Goal: Ask a question: Seek information or help from site administrators or community

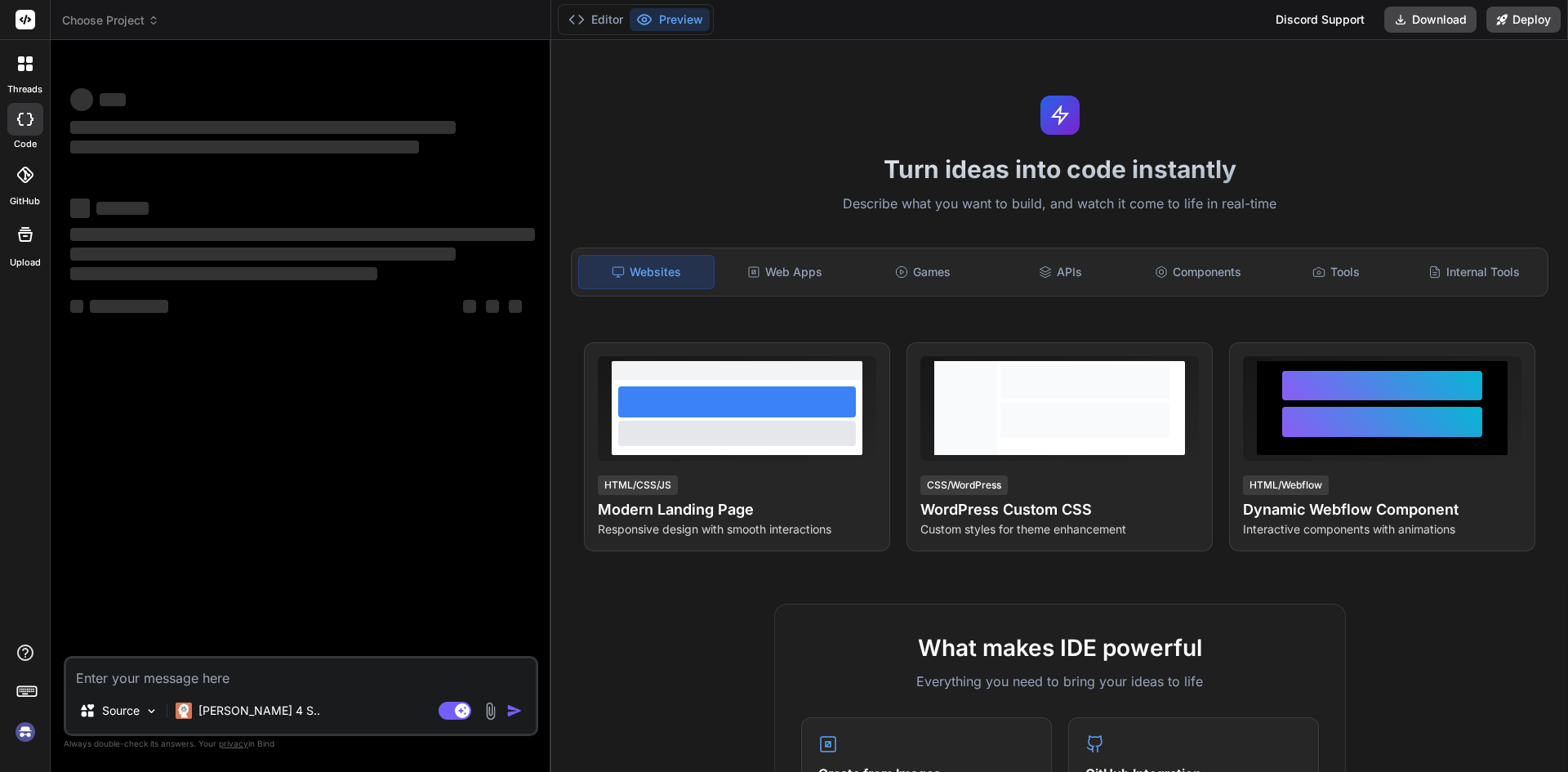
click at [179, 672] on textarea at bounding box center [301, 673] width 470 height 29
type textarea "x"
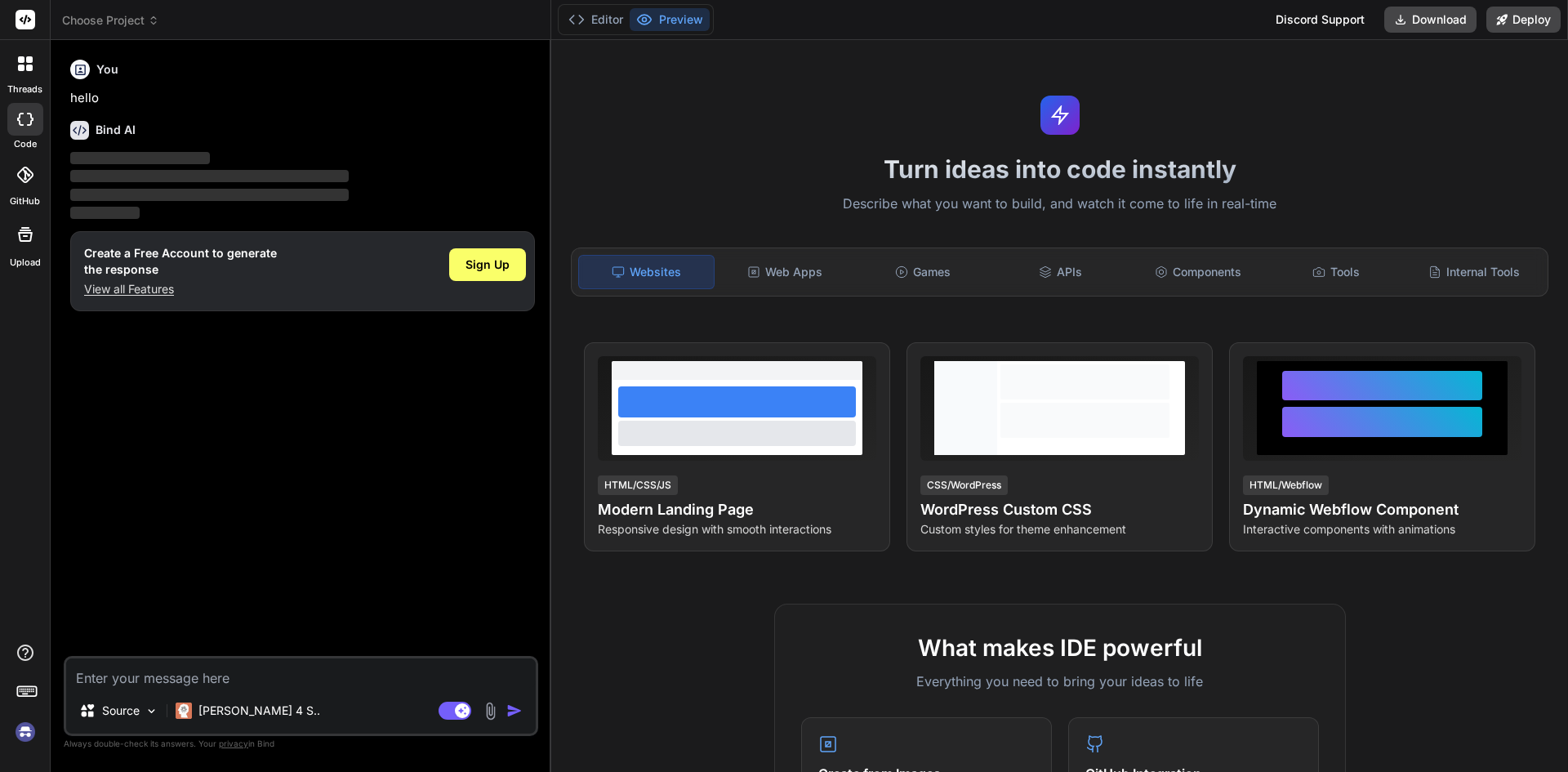
click at [138, 284] on p "View all Features" at bounding box center [180, 289] width 192 height 16
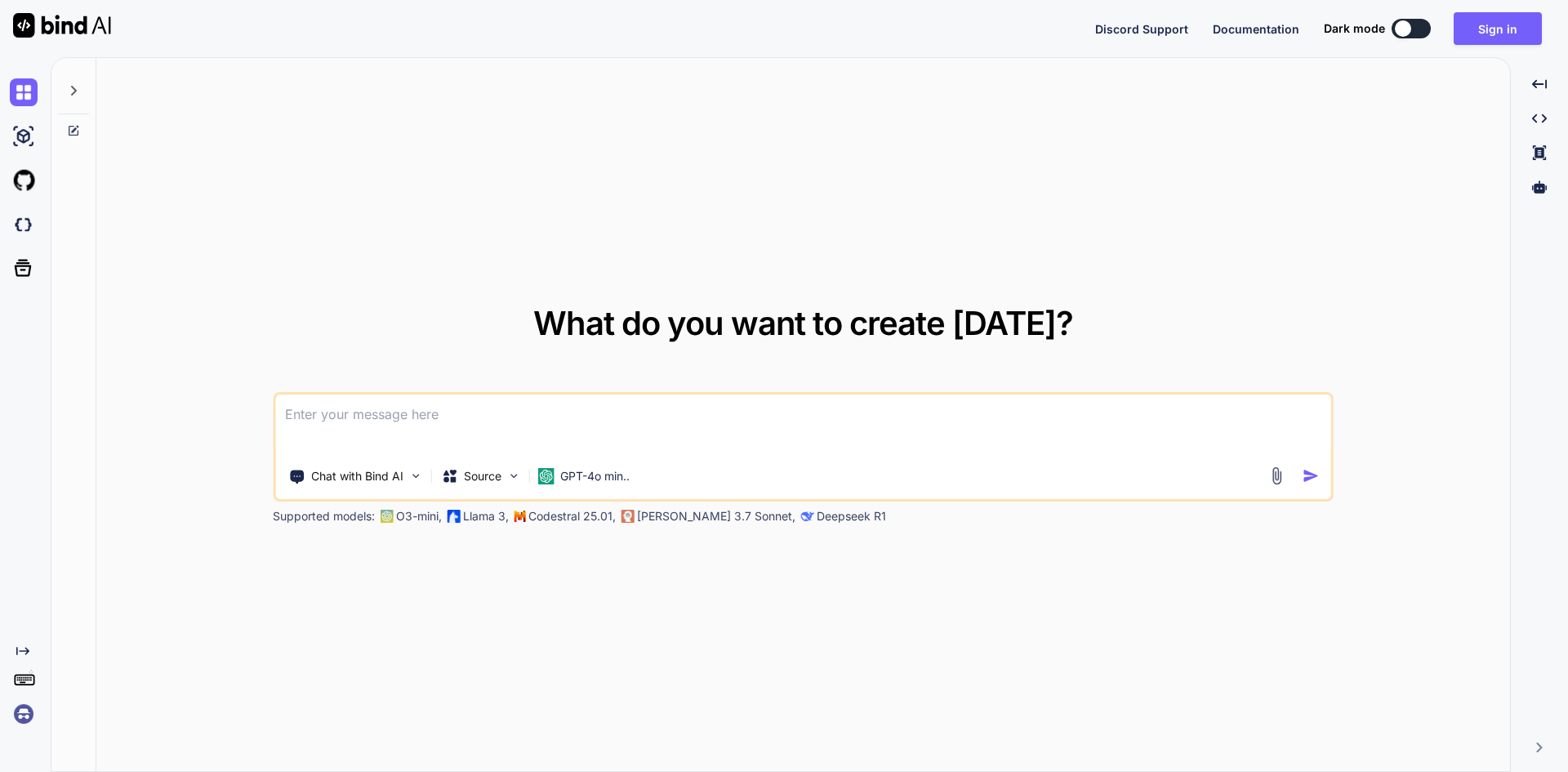
click at [340, 418] on textarea at bounding box center [803, 424] width 1056 height 61
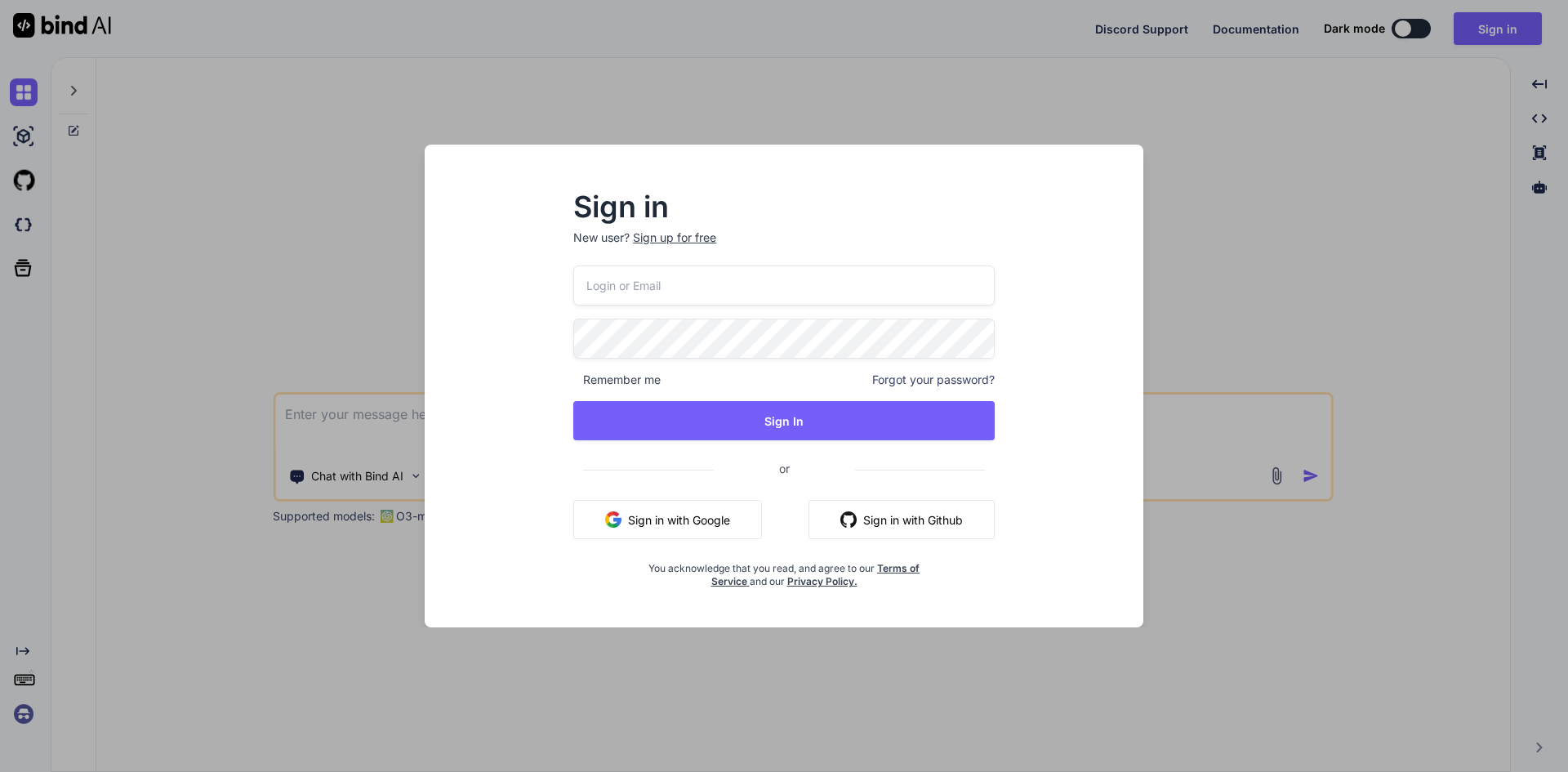
click at [692, 248] on p "New user? Sign up for free" at bounding box center [784, 247] width 422 height 36
click at [687, 264] on p "New user? Sign up for free" at bounding box center [784, 247] width 422 height 36
click at [668, 279] on input "email" at bounding box center [784, 285] width 422 height 40
type input "aitech@yopmail.com"
drag, startPoint x: 799, startPoint y: 402, endPoint x: 778, endPoint y: 359, distance: 47.9
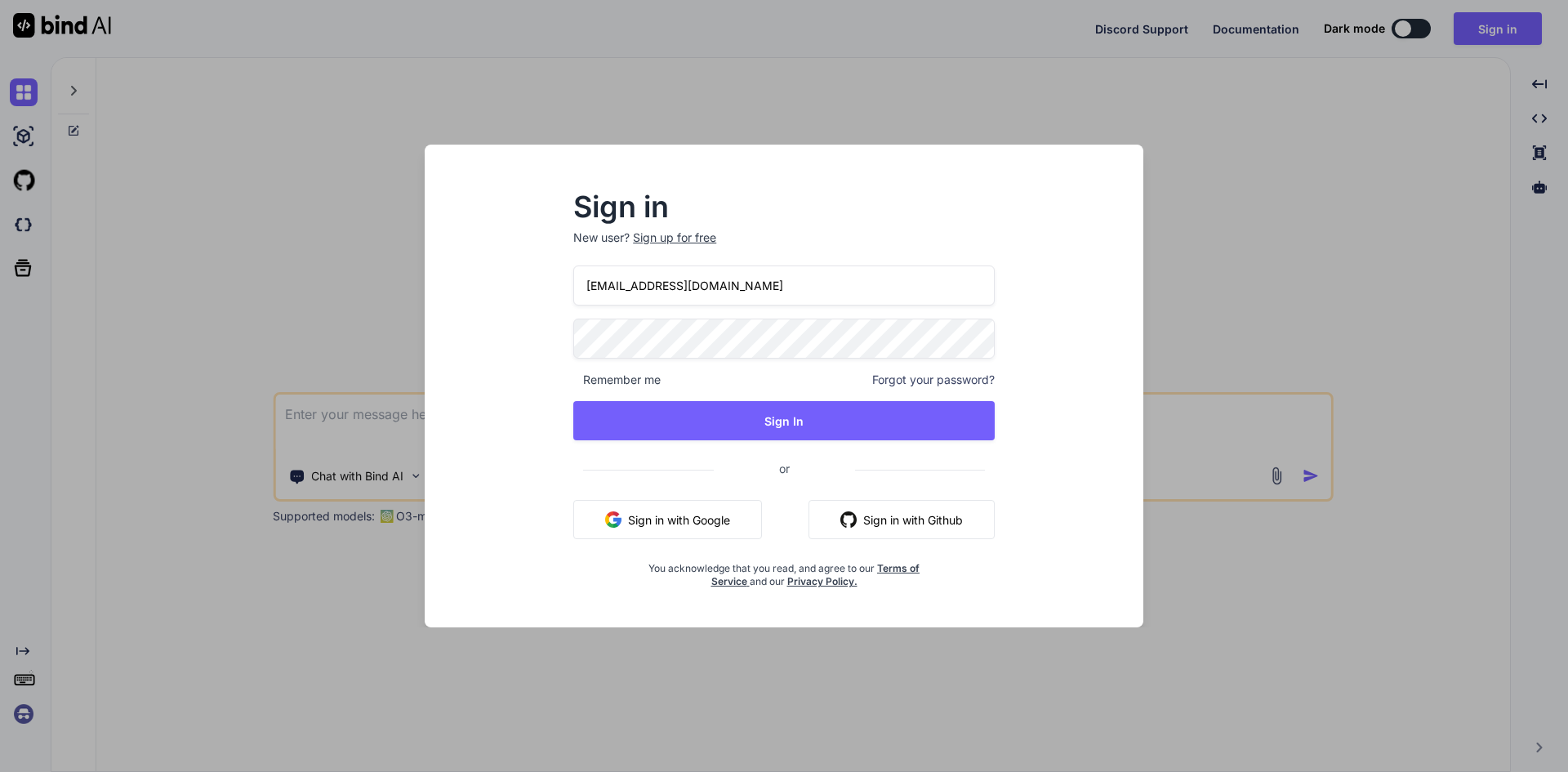
click at [797, 392] on div "aitech@yopmail.com Remember me Forgot your password? Sign In or Sign in with Go…" at bounding box center [784, 426] width 422 height 323
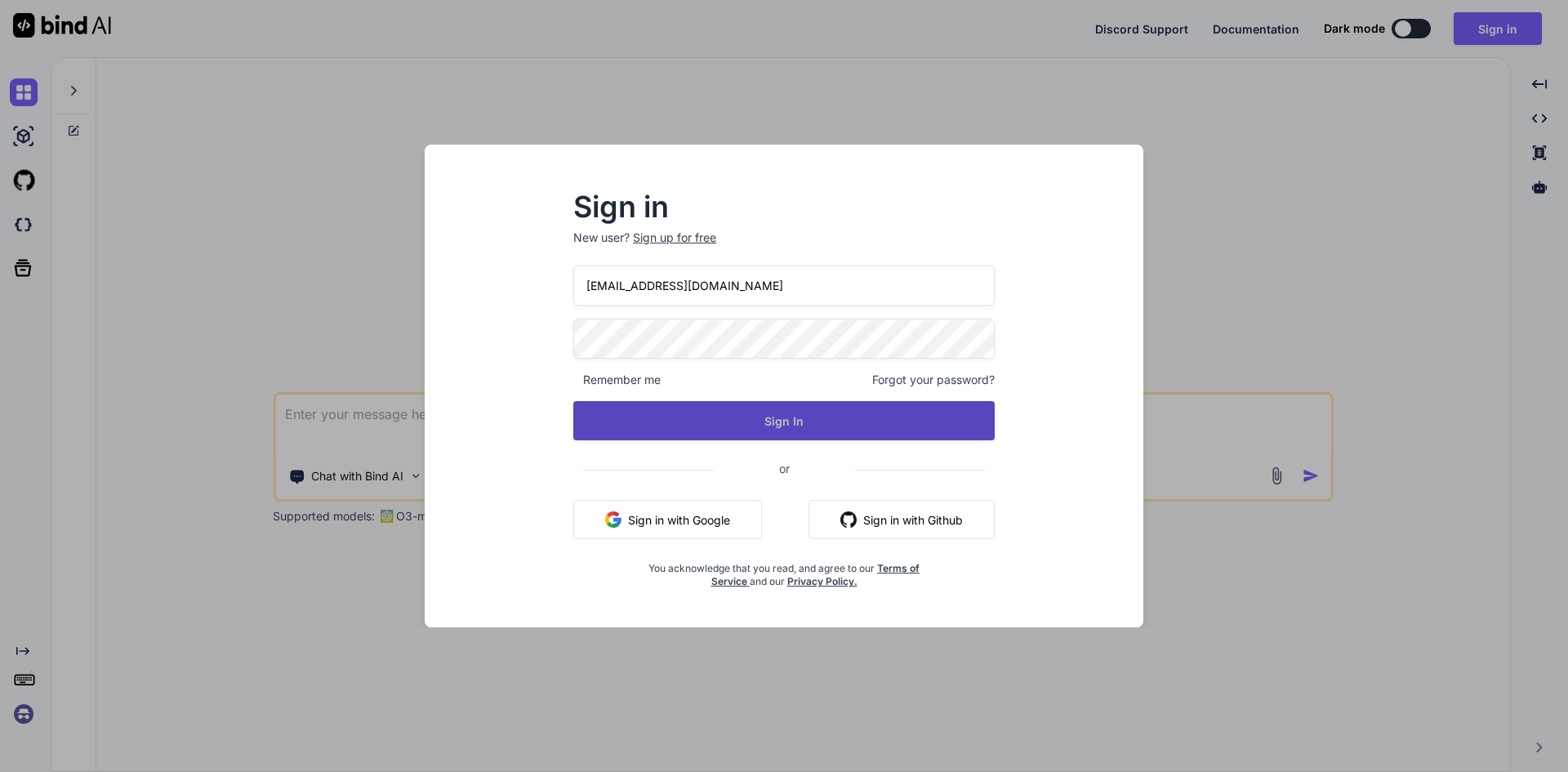
click at [803, 426] on button "Sign In" at bounding box center [784, 420] width 422 height 39
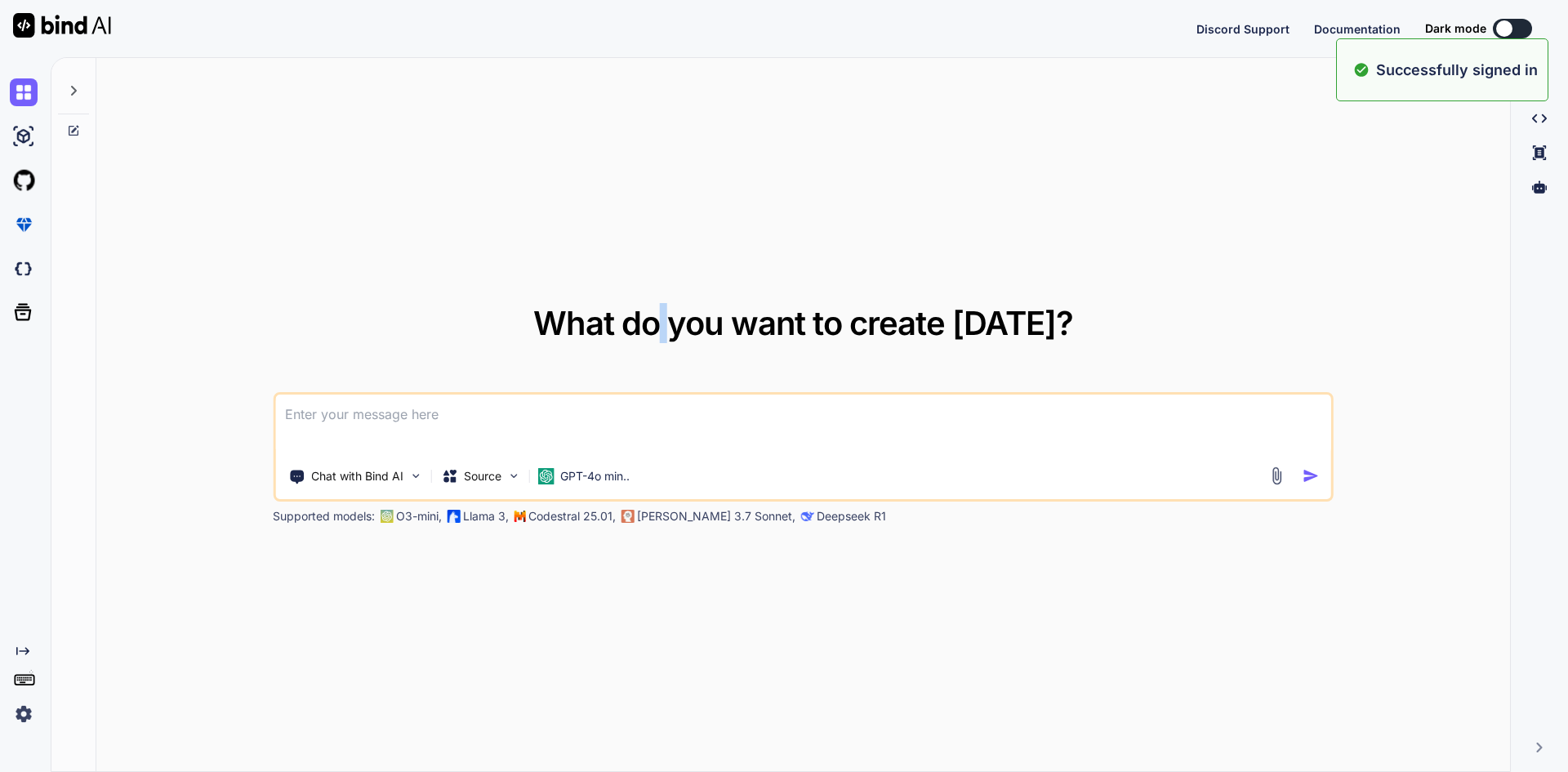
click at [672, 323] on span "What do you want to create today?" at bounding box center [803, 323] width 540 height 40
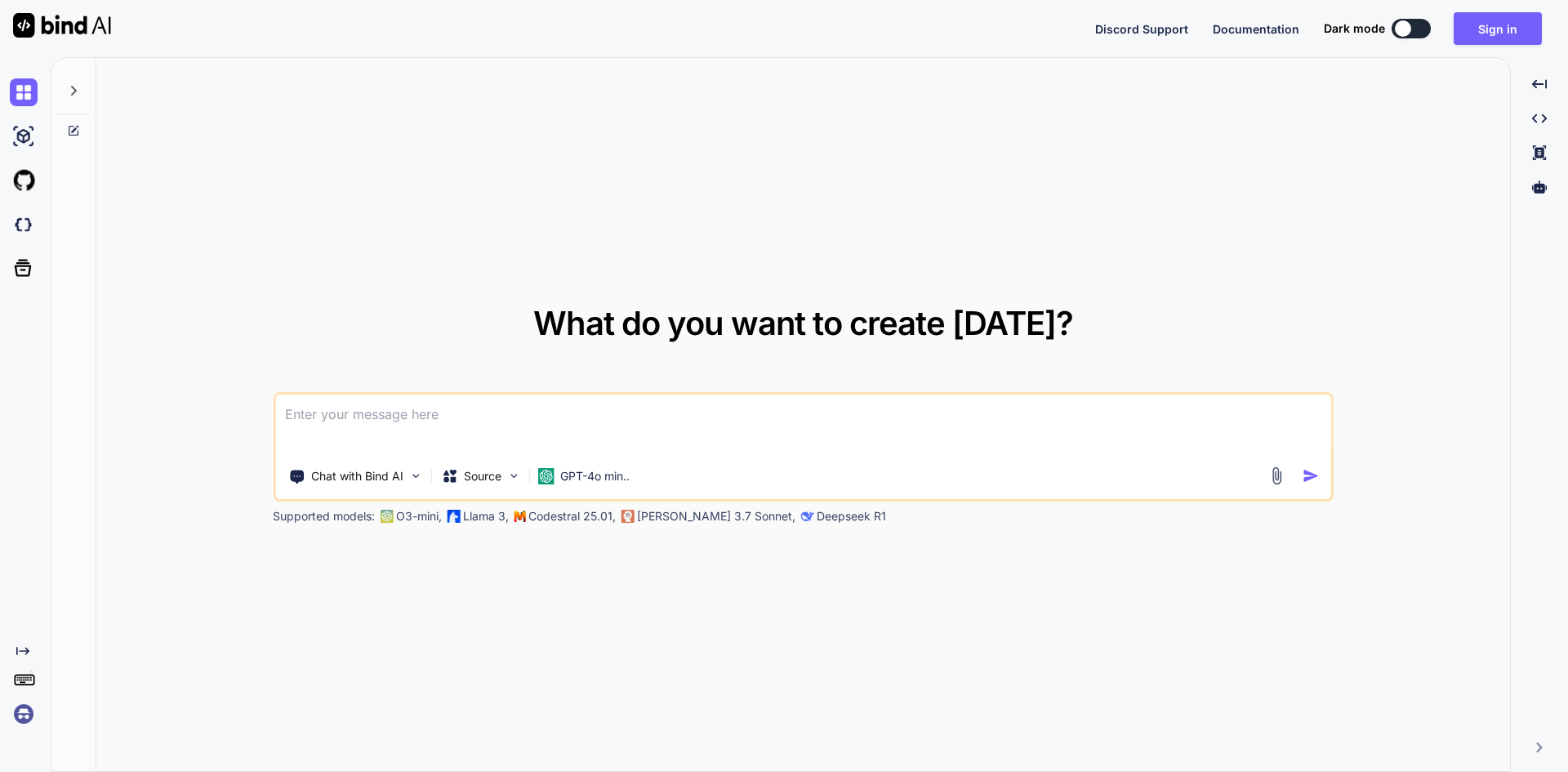
click at [354, 428] on textarea at bounding box center [803, 424] width 1056 height 61
paste textarea
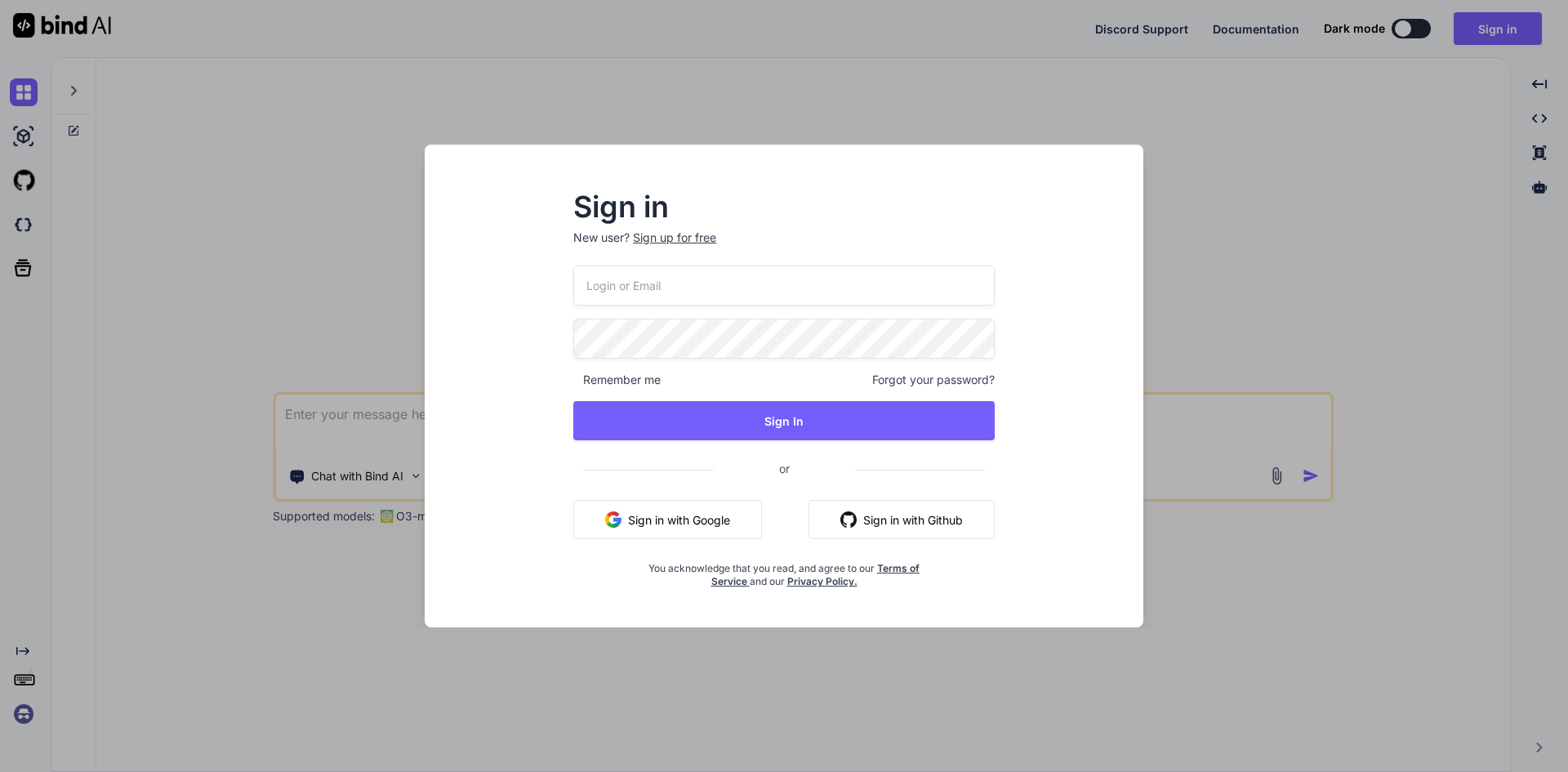
click at [638, 311] on div "Remember me Forgot your password? Sign In or Sign in with Google Sign in with G…" at bounding box center [784, 426] width 422 height 323
click at [636, 285] on input "email" at bounding box center [784, 285] width 422 height 40
type input "aitech@yopmail.com"
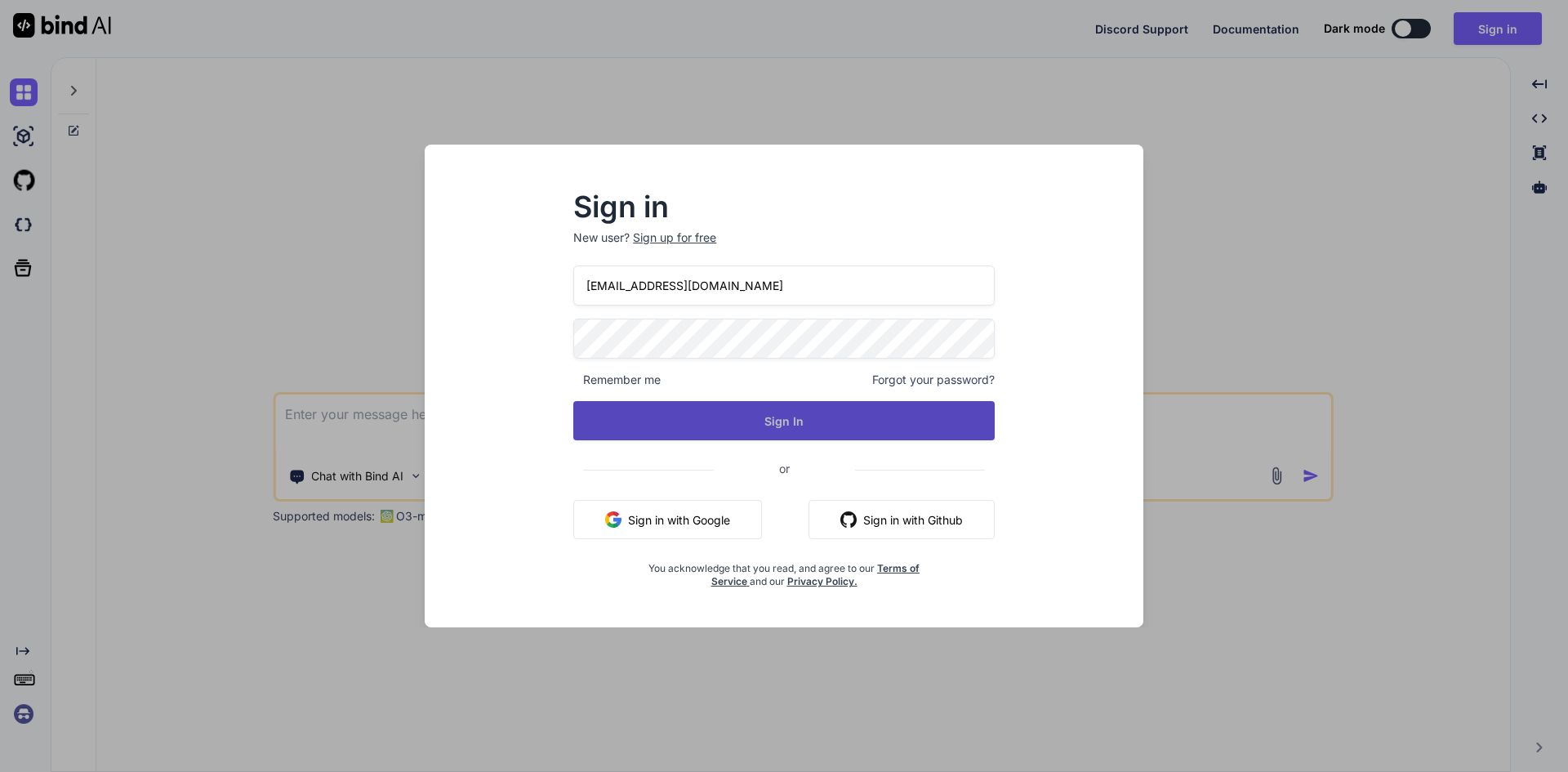
click at [747, 433] on button "Sign In" at bounding box center [784, 420] width 422 height 39
click at [792, 438] on button "Sign In" at bounding box center [784, 420] width 422 height 39
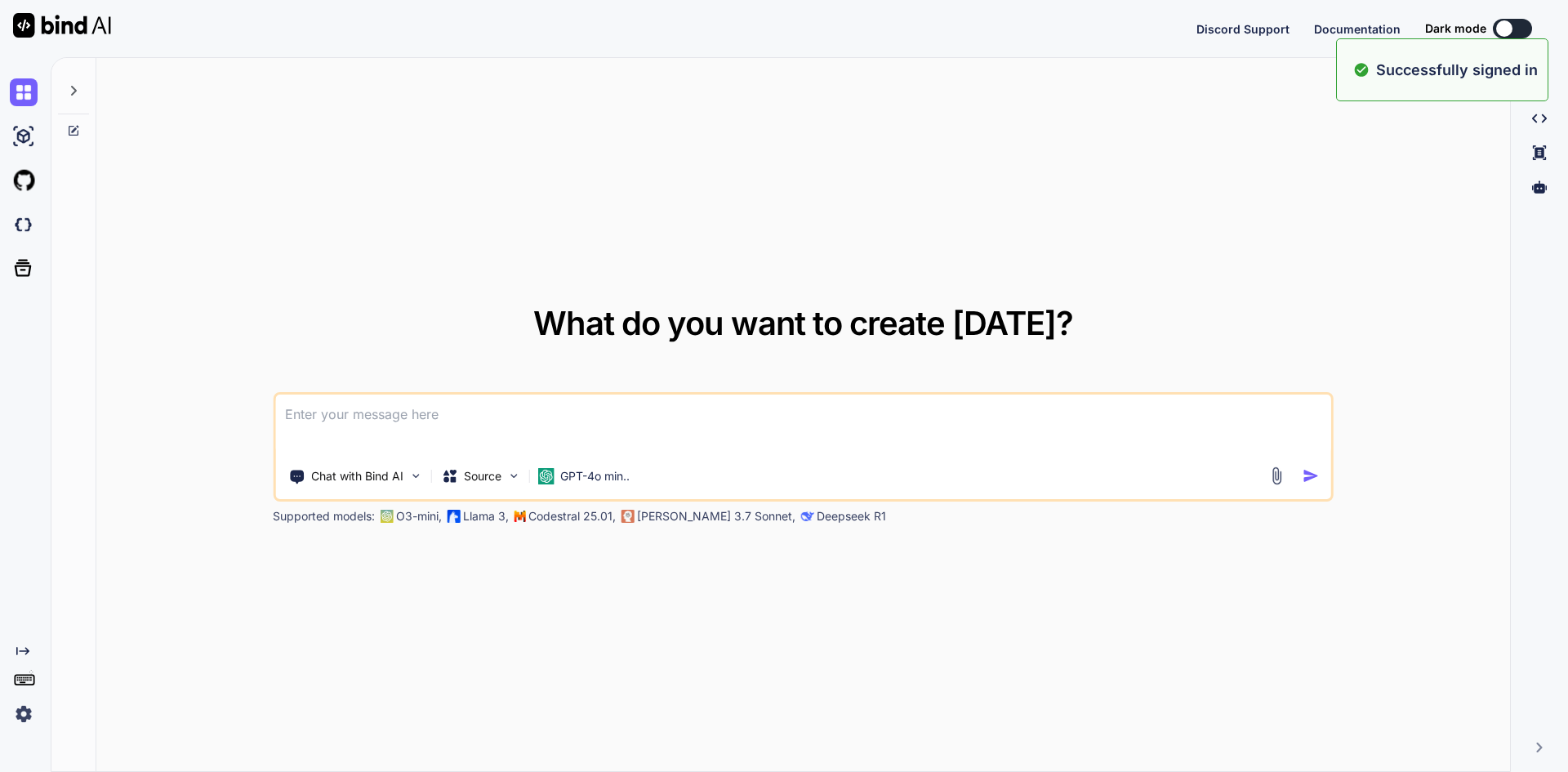
drag, startPoint x: 370, startPoint y: 400, endPoint x: 372, endPoint y: 412, distance: 12.2
click at [370, 402] on textarea at bounding box center [803, 424] width 1056 height 61
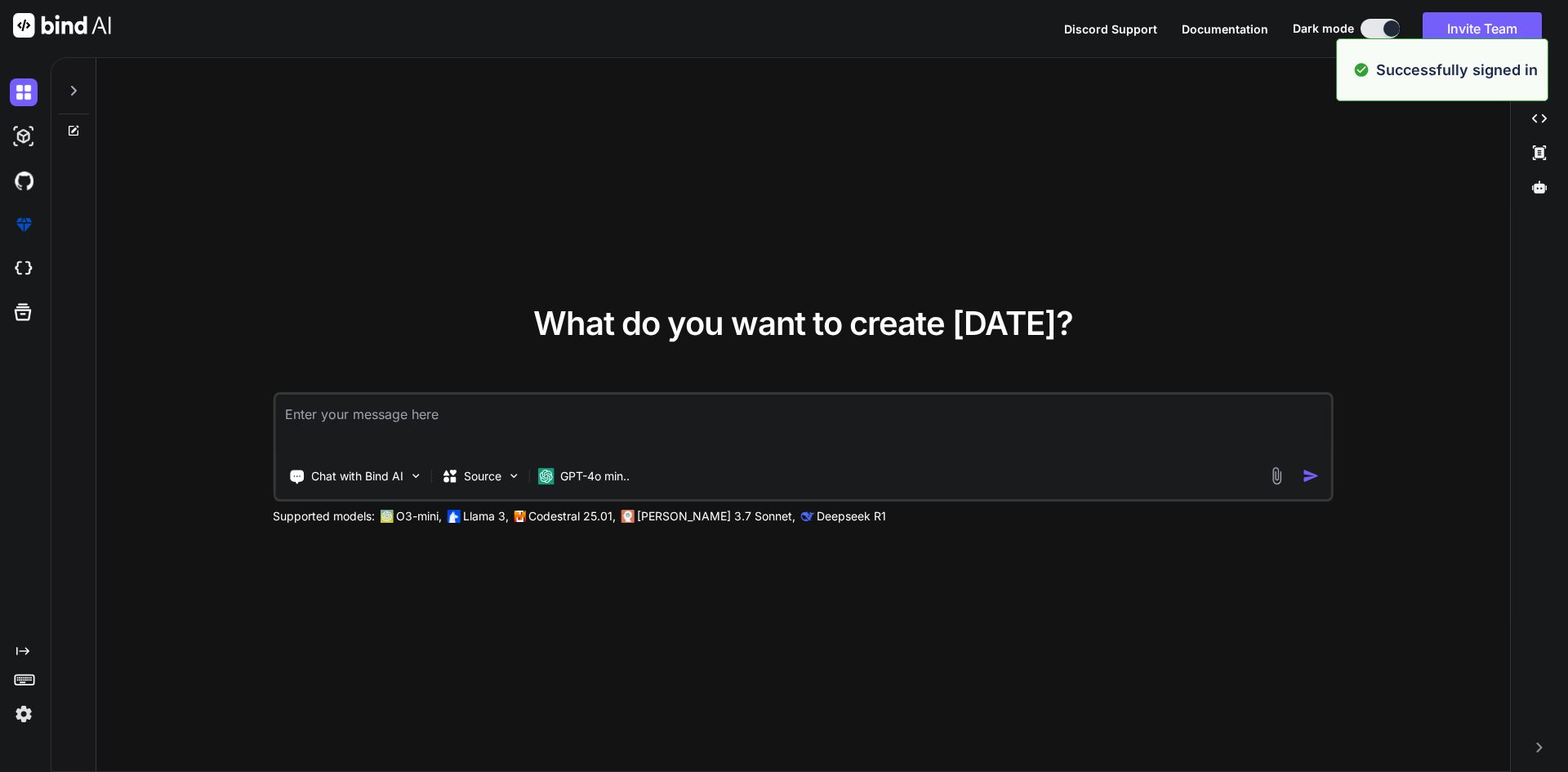
paste textarea "<template> <div class="modal fade" id="createContact" data-bs-backdrop="static"…"
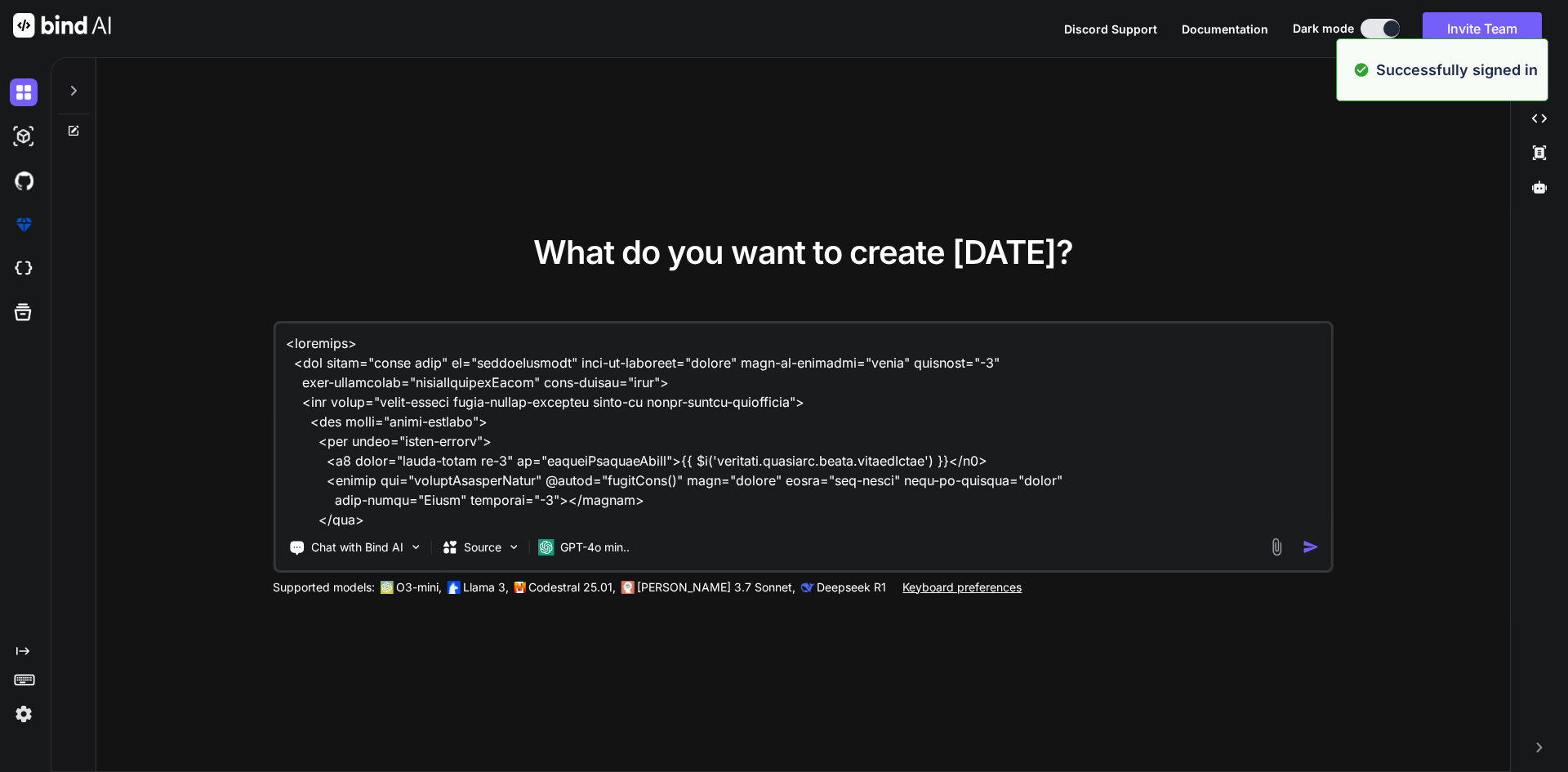
scroll to position [6490, 0]
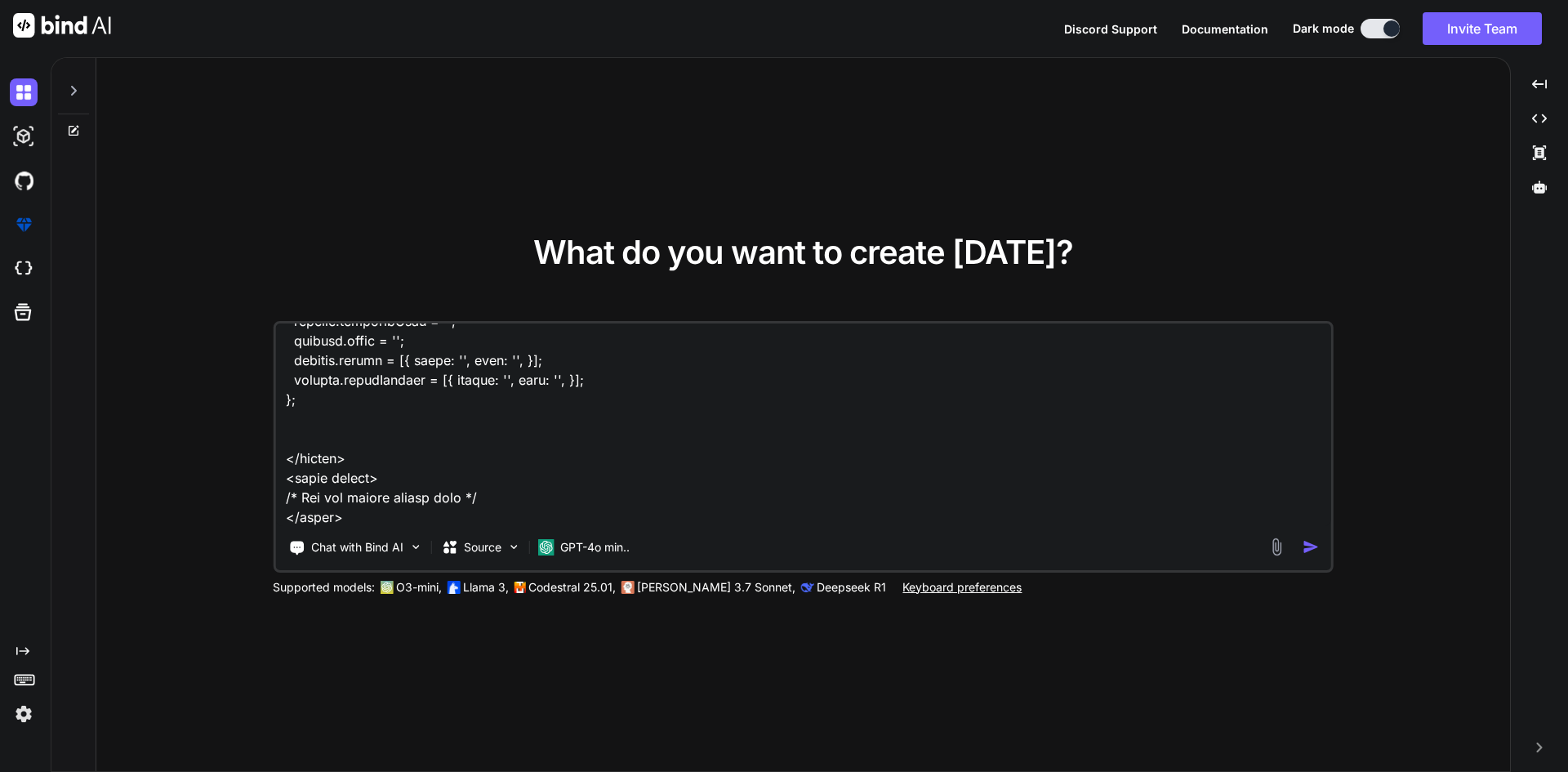
click at [359, 524] on textarea at bounding box center [803, 424] width 1056 height 203
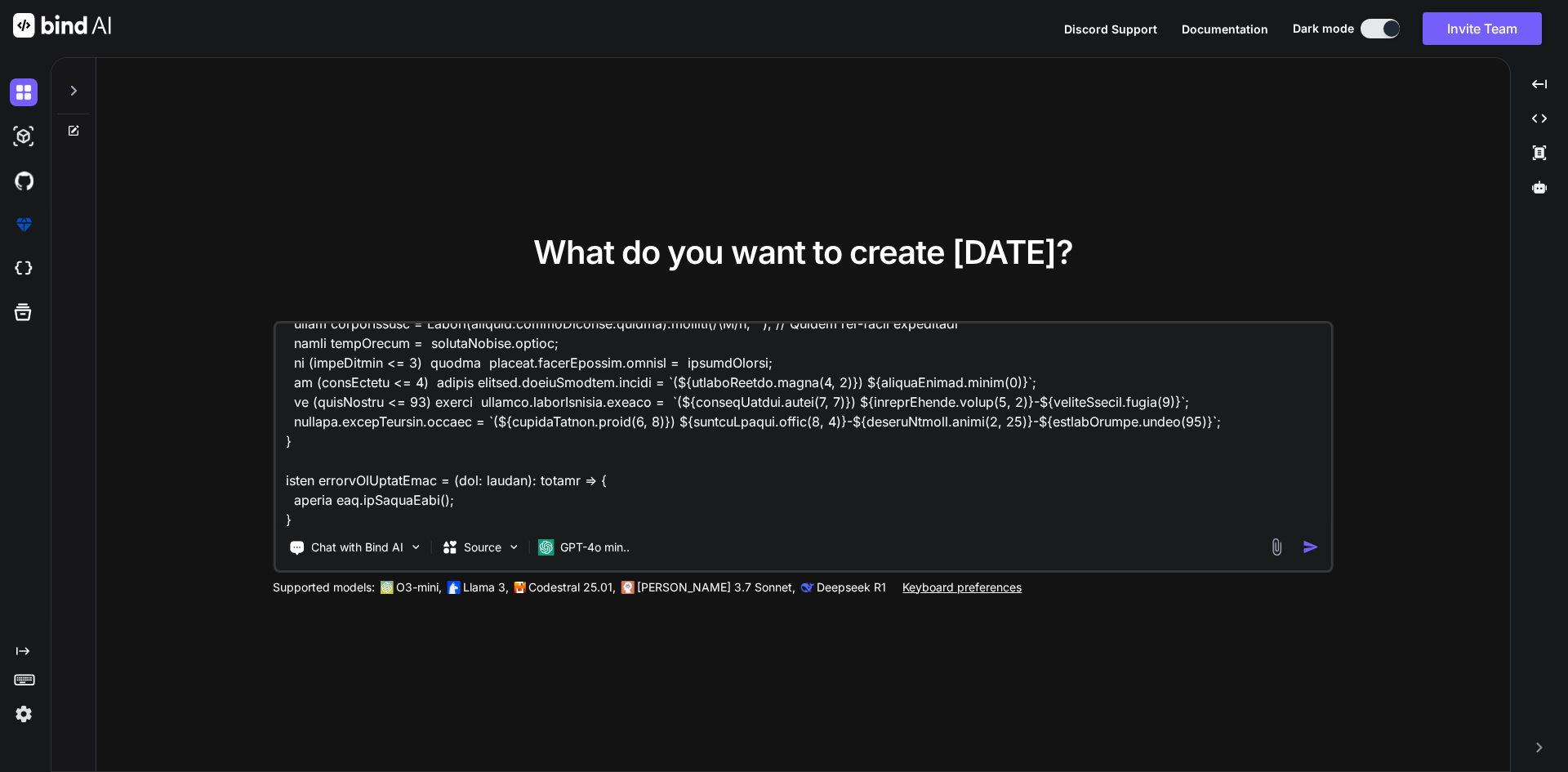
scroll to position [0, 0]
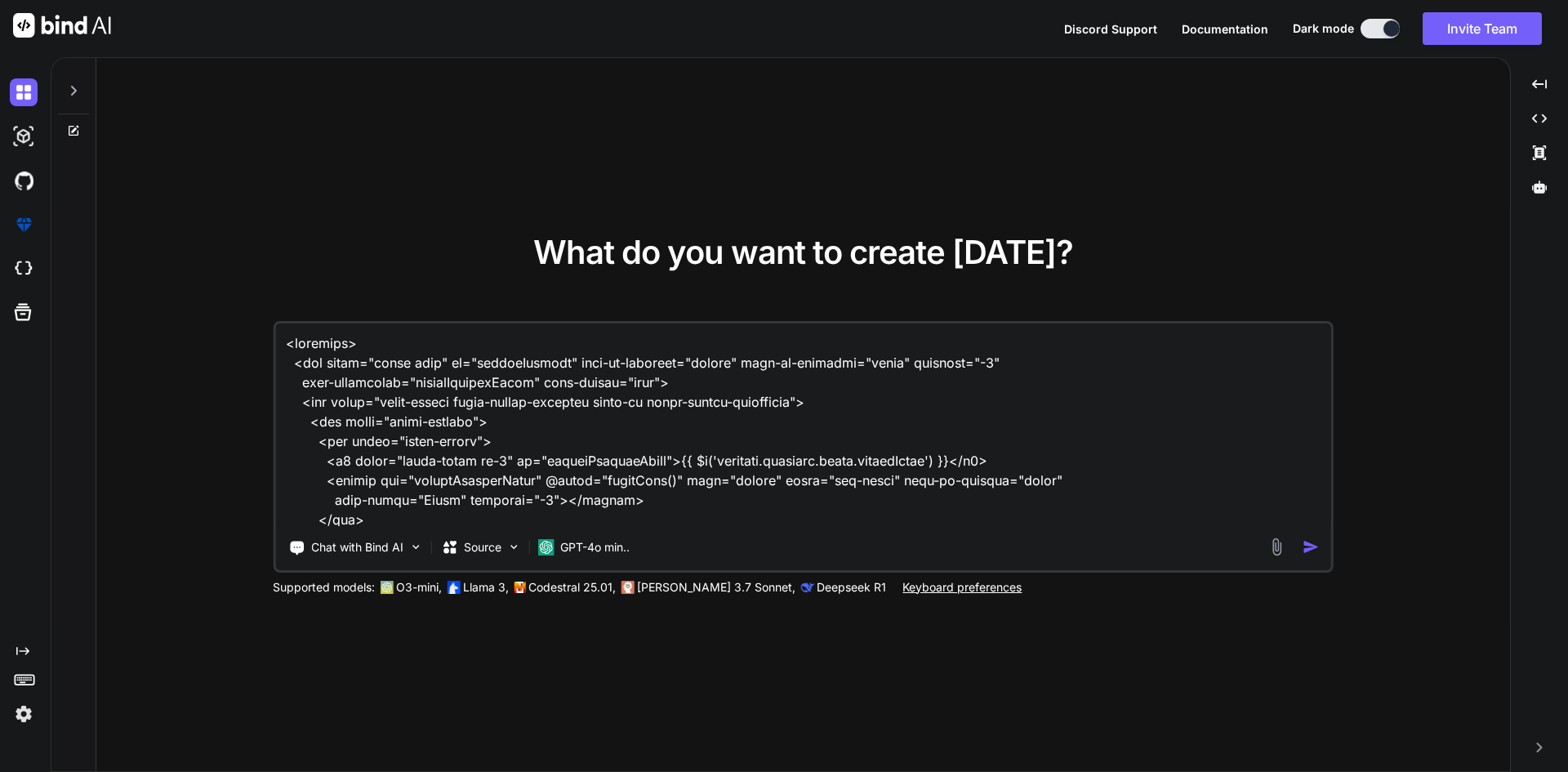
click at [287, 341] on textarea at bounding box center [803, 424] width 1056 height 203
click at [315, 326] on textarea at bounding box center [803, 424] width 1056 height 203
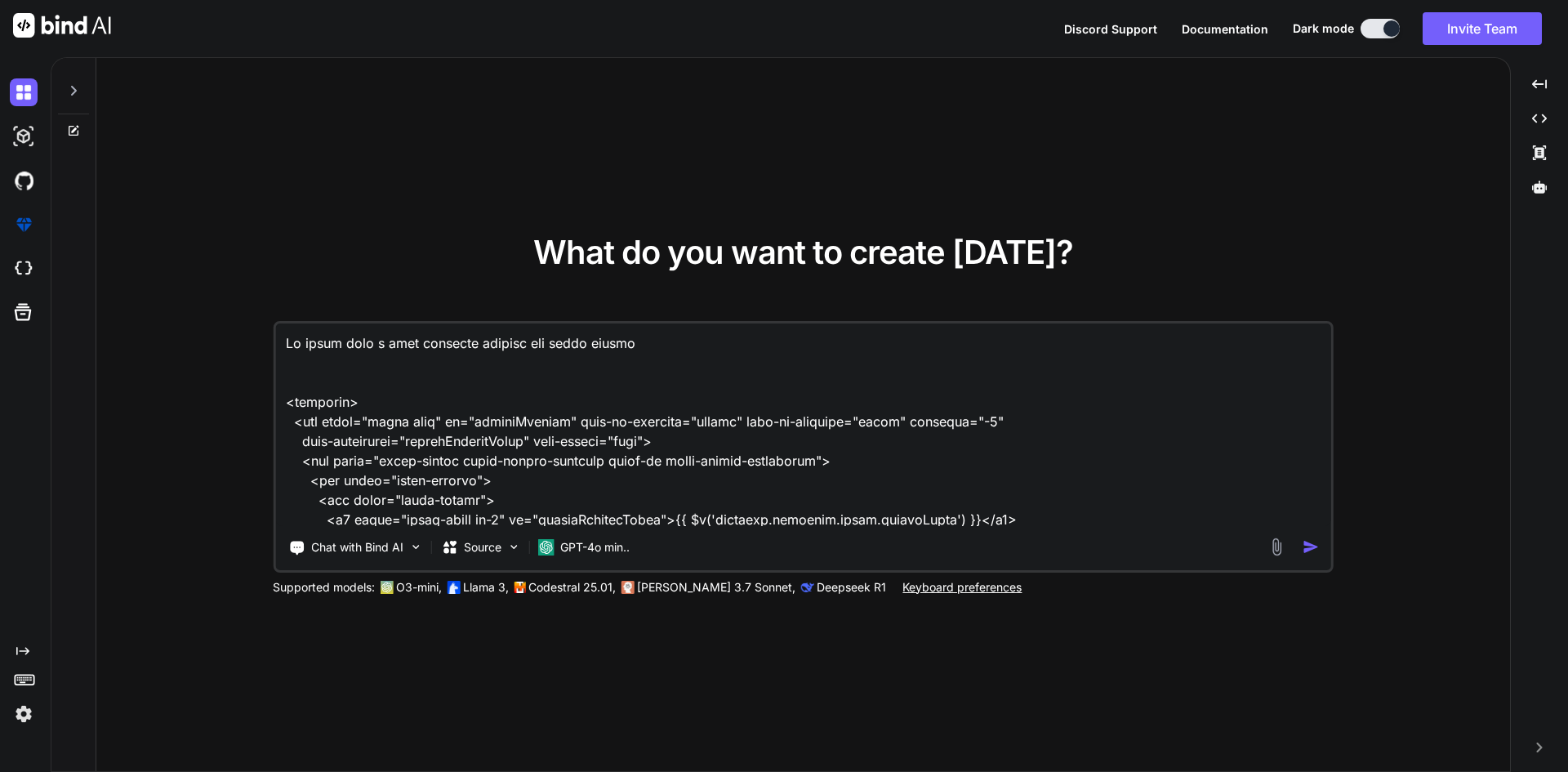
click at [463, 343] on textarea at bounding box center [803, 424] width 1056 height 203
click at [713, 355] on textarea at bounding box center [803, 424] width 1056 height 203
click at [686, 336] on textarea at bounding box center [803, 424] width 1056 height 203
paste textarea "const formatAddPhoneNumbers=()=>{ const stringNumber = String(contact.phoneNumb…"
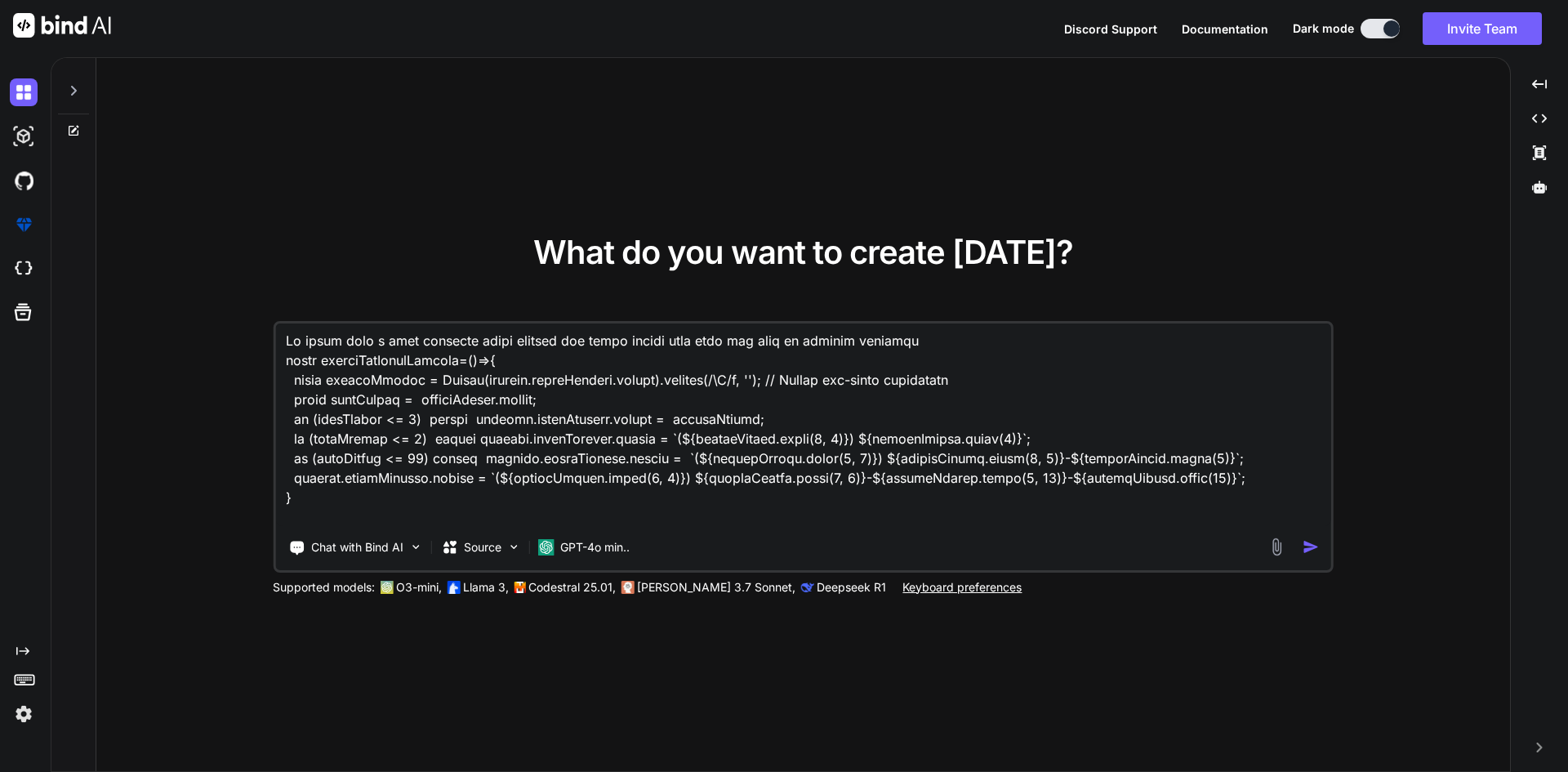
scroll to position [329, 0]
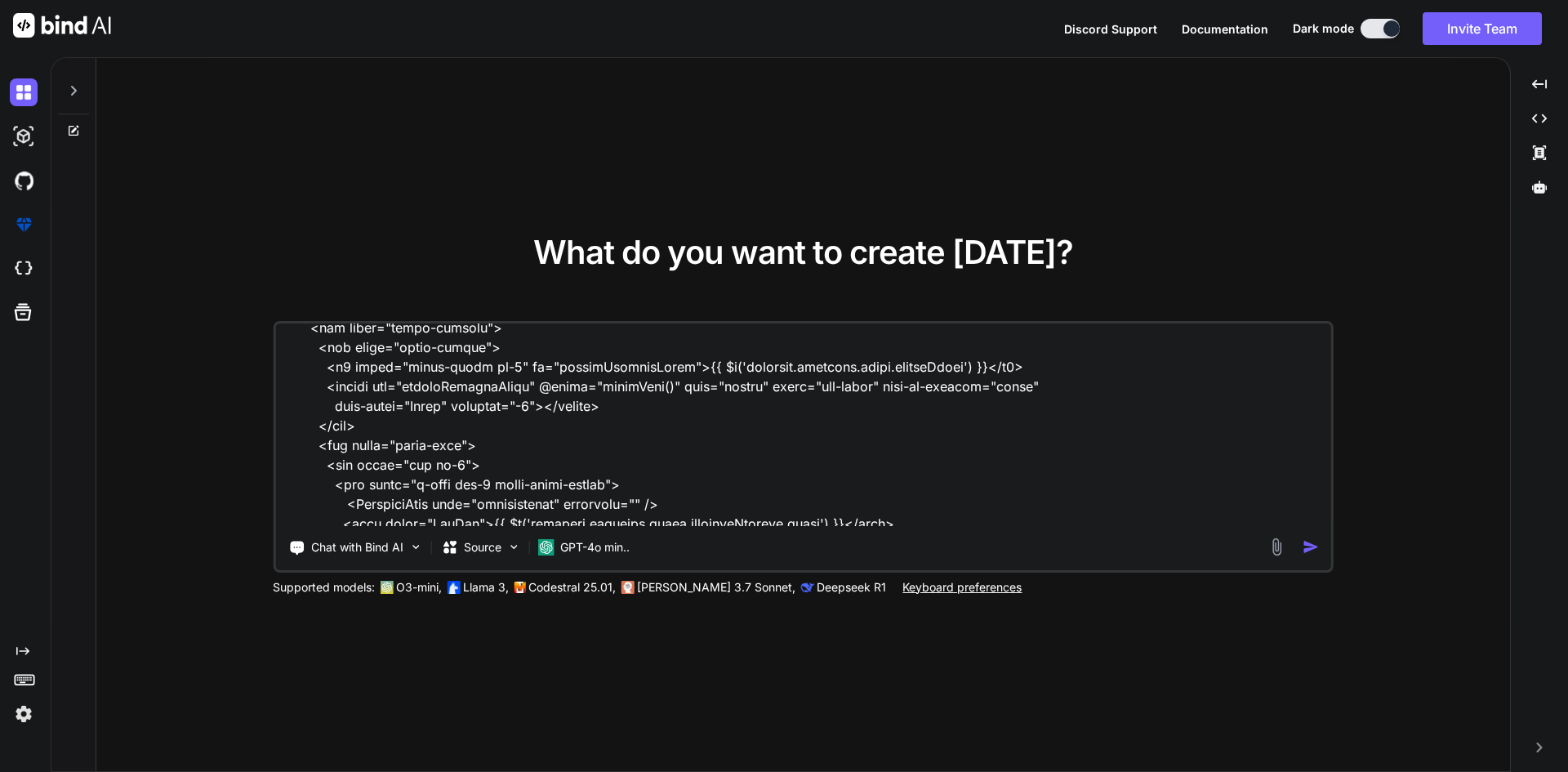
type textarea "In below code i only validate phone numbers for input fields when type but send…"
click at [1308, 546] on img "button" at bounding box center [1311, 547] width 17 height 17
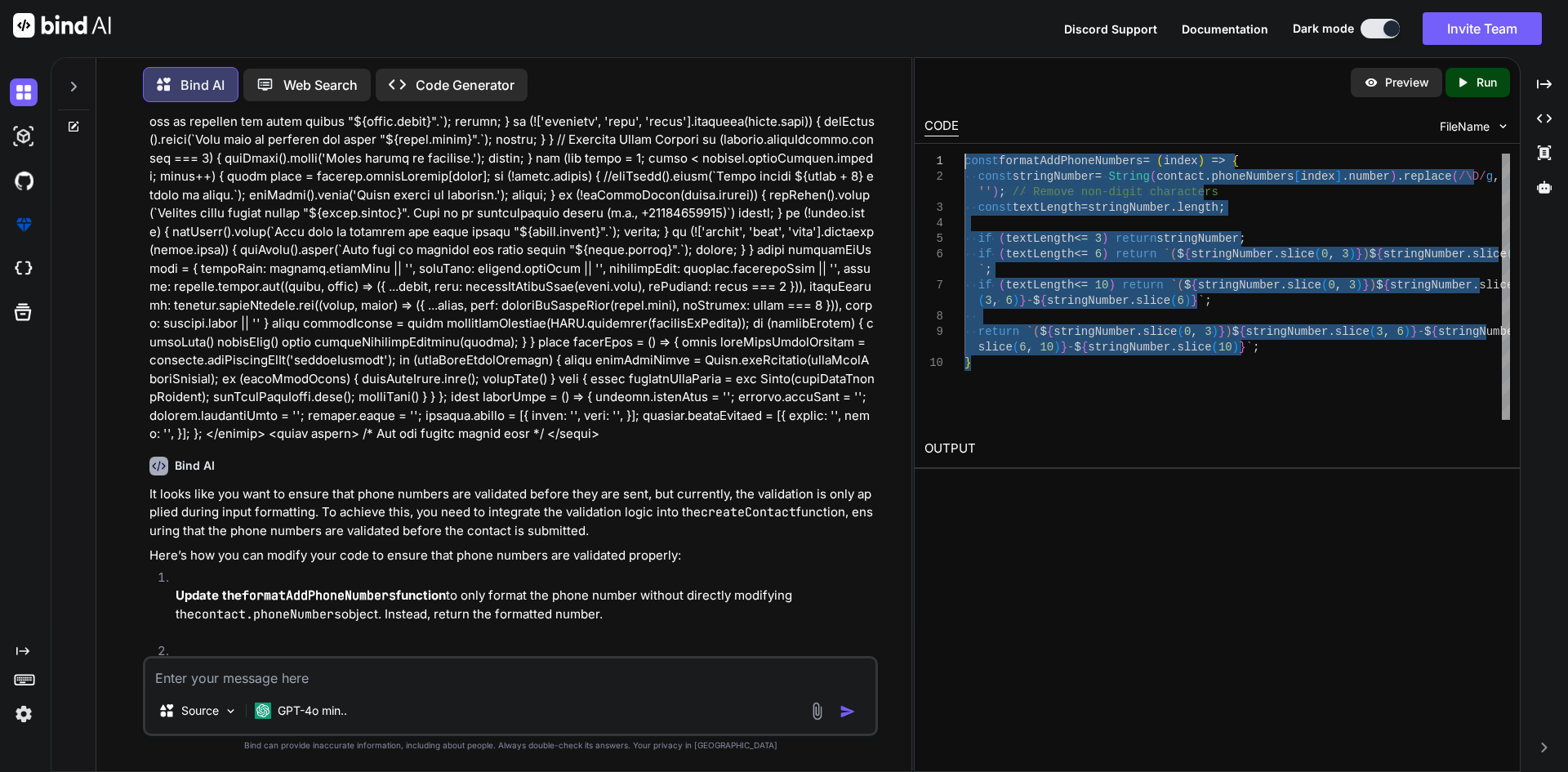
type textarea "const formatAddPhoneNumbers = (index) => { const stringNumber = String(contact.…"
drag, startPoint x: 1002, startPoint y: 377, endPoint x: 936, endPoint y: 160, distance: 226.8
click at [936, 160] on div "1 2 3 4 5 6 7 8 9 10 const formatAddPhoneNumbers = ( index ) => { const stringN…" at bounding box center [1217, 286] width 586 height 266
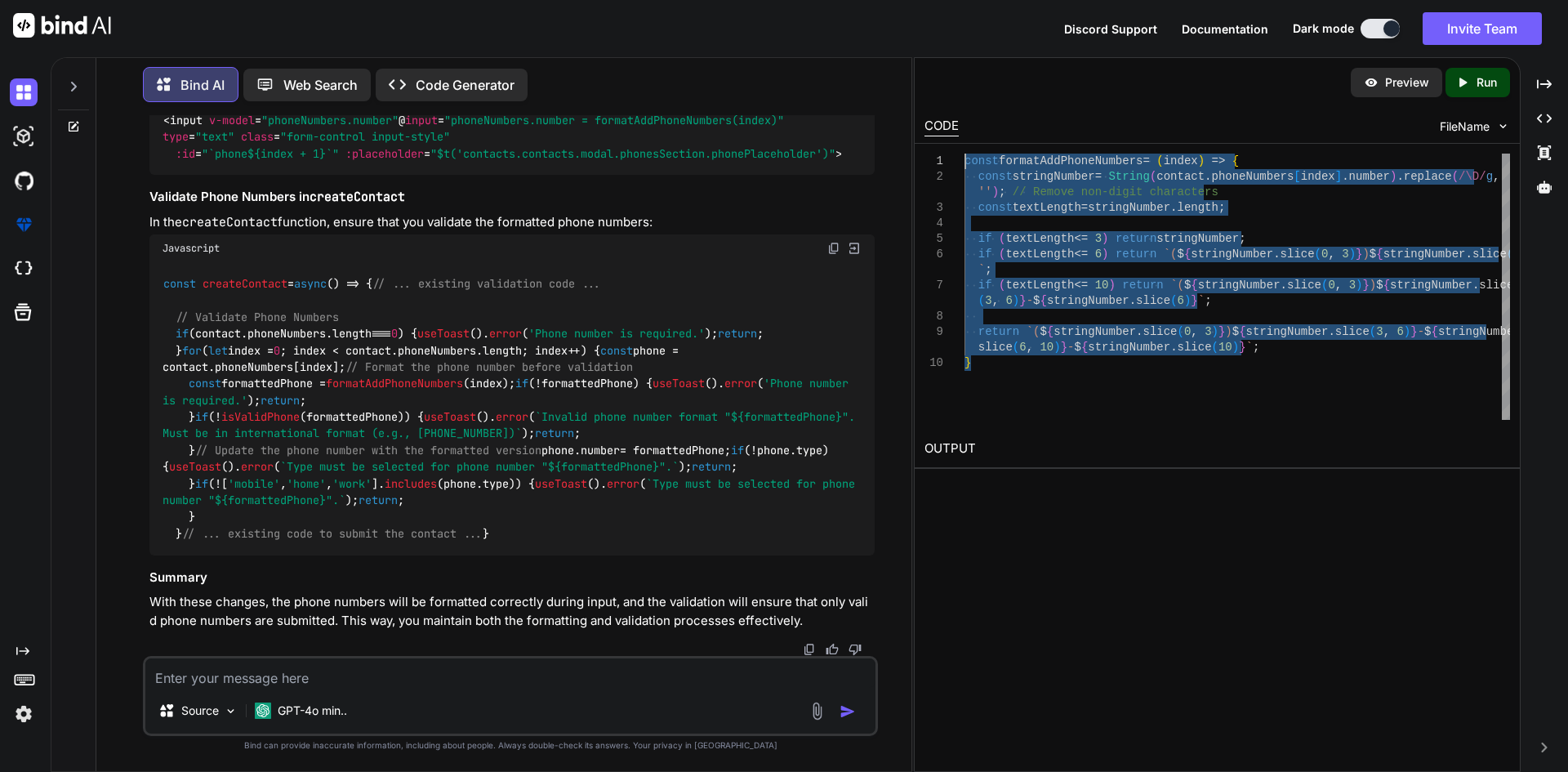
scroll to position [2802, 0]
click at [442, 378] on span "formatAddPhoneNumbers" at bounding box center [394, 384] width 137 height 15
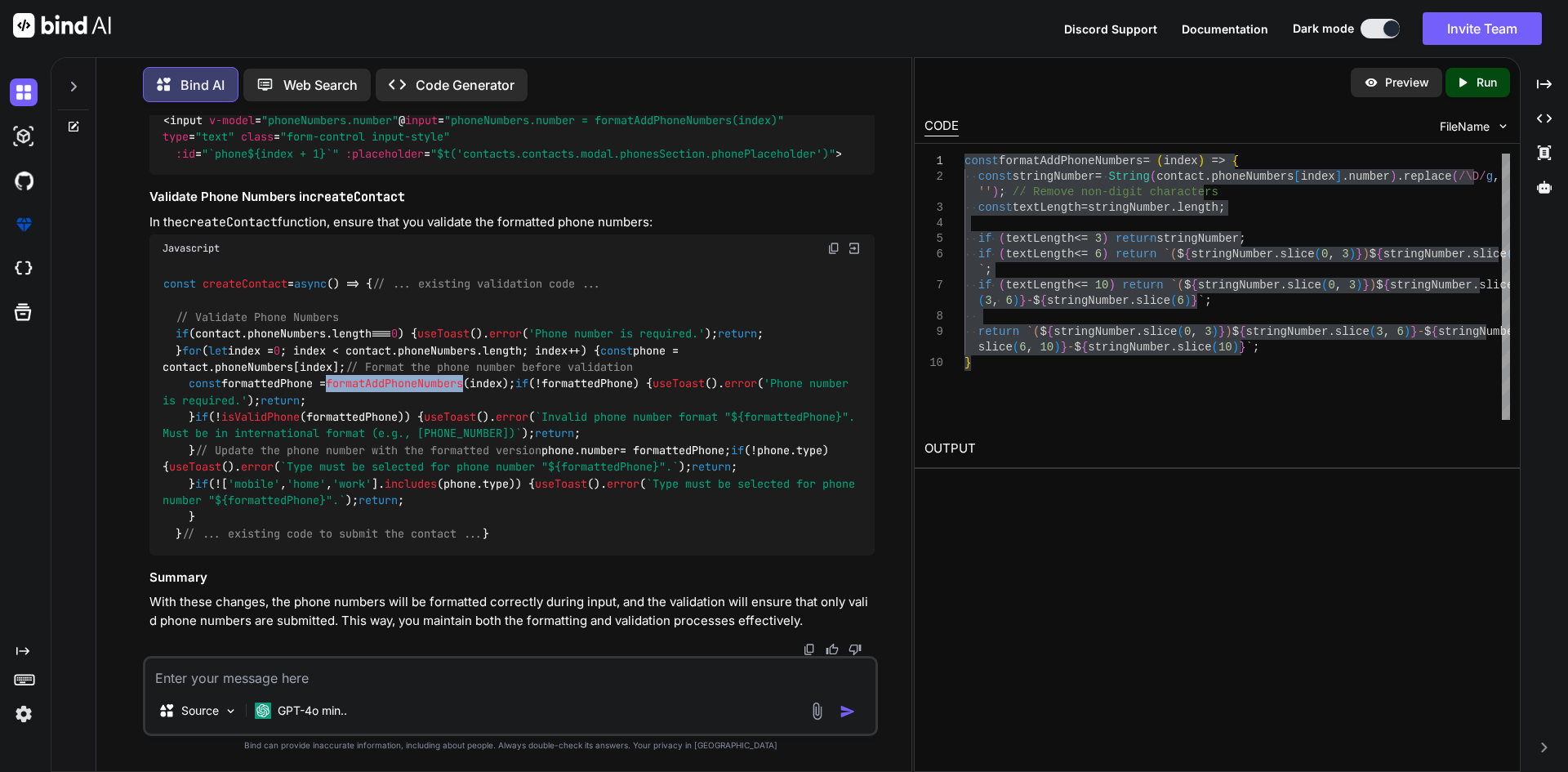
click at [442, 378] on span "formatAddPhoneNumbers" at bounding box center [394, 384] width 137 height 15
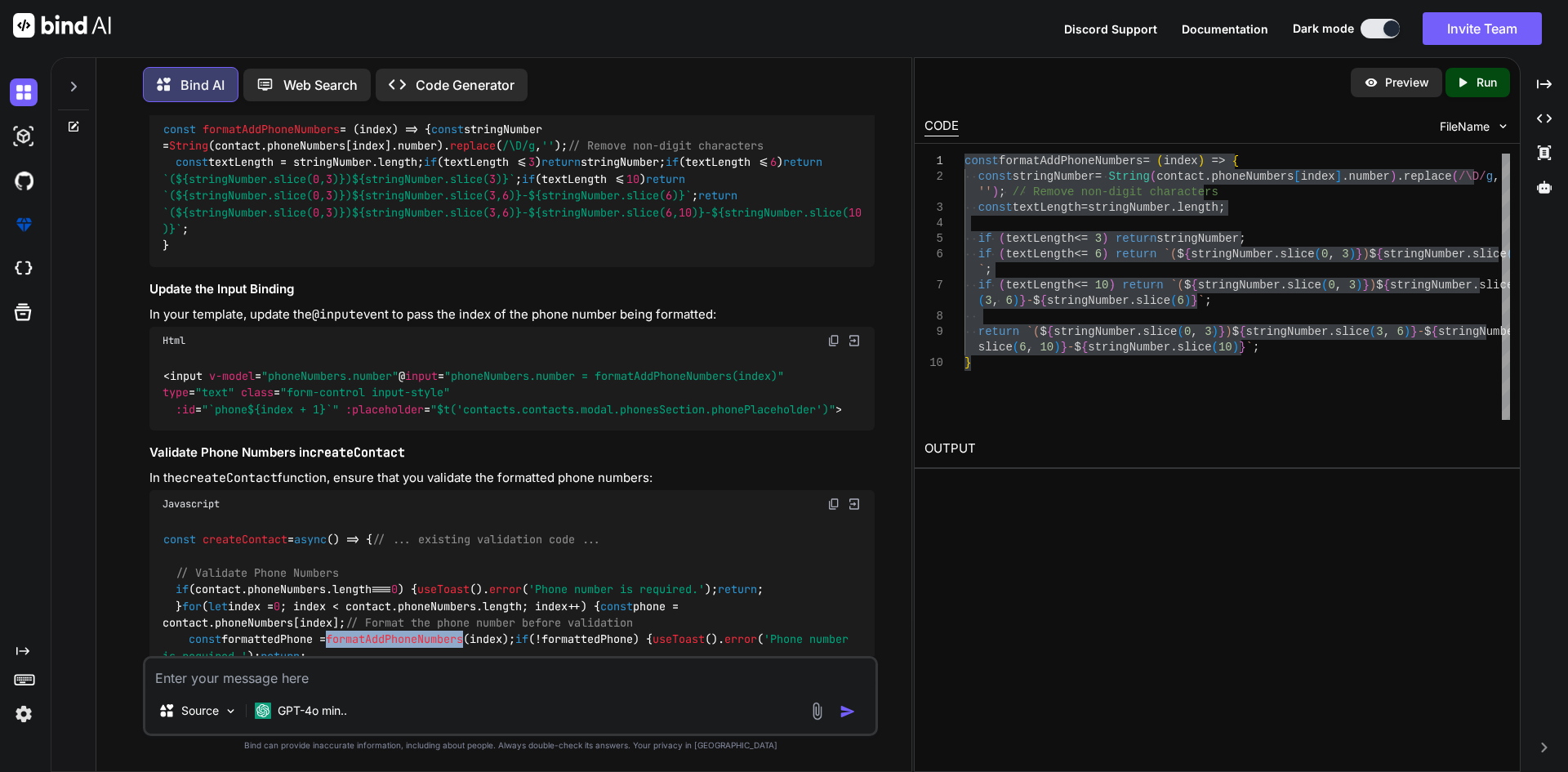
scroll to position [2148, 0]
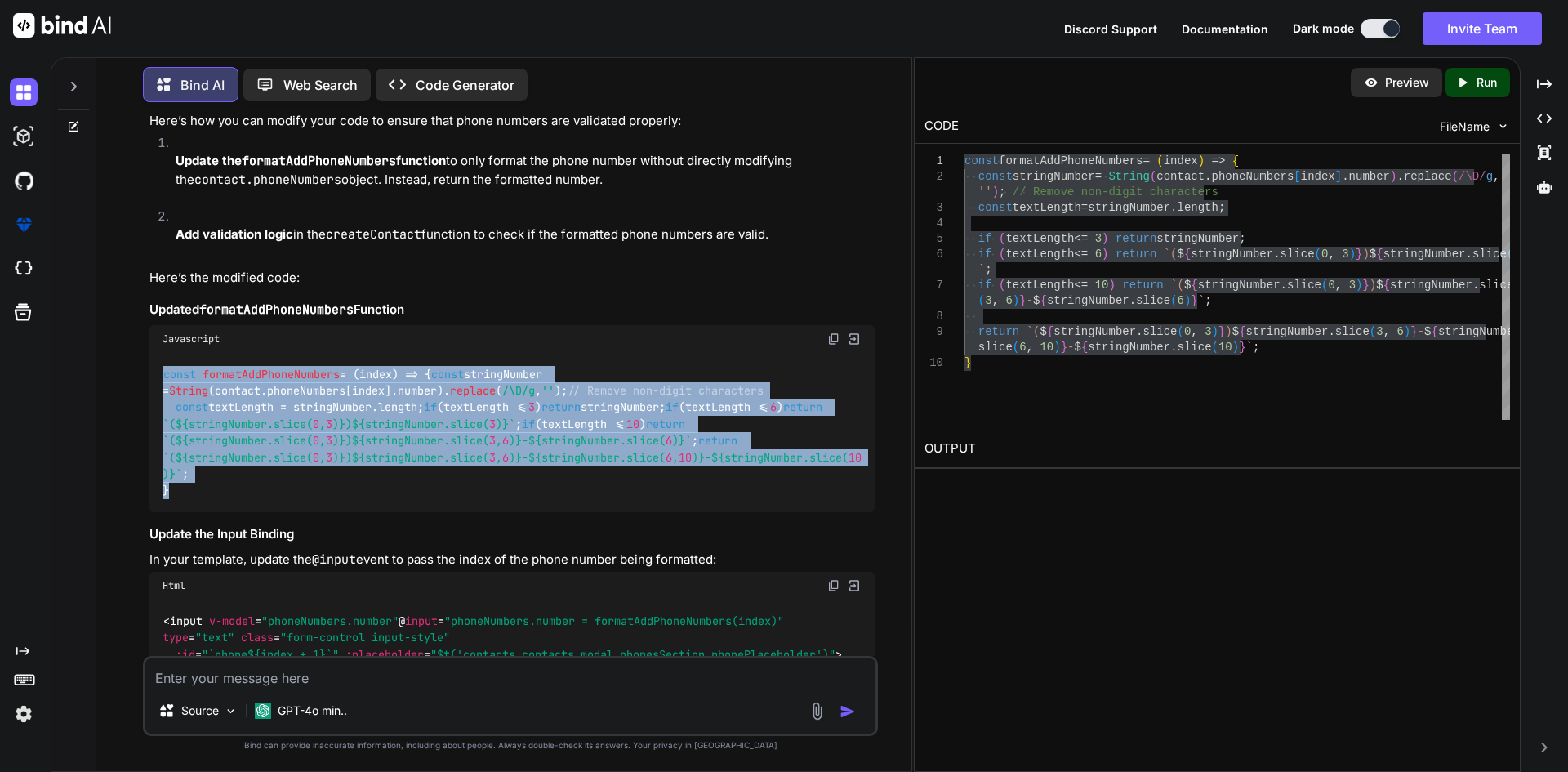
copy code "const formatAddPhoneNumbers = ( index ) => { const stringNumber = String (conta…"
drag, startPoint x: 178, startPoint y: 560, endPoint x: 160, endPoint y: 358, distance: 202.8
click at [160, 358] on div "const formatAddPhoneNumbers = ( index ) => { const stringNumber = String (conta…" at bounding box center [513, 432] width 726 height 159
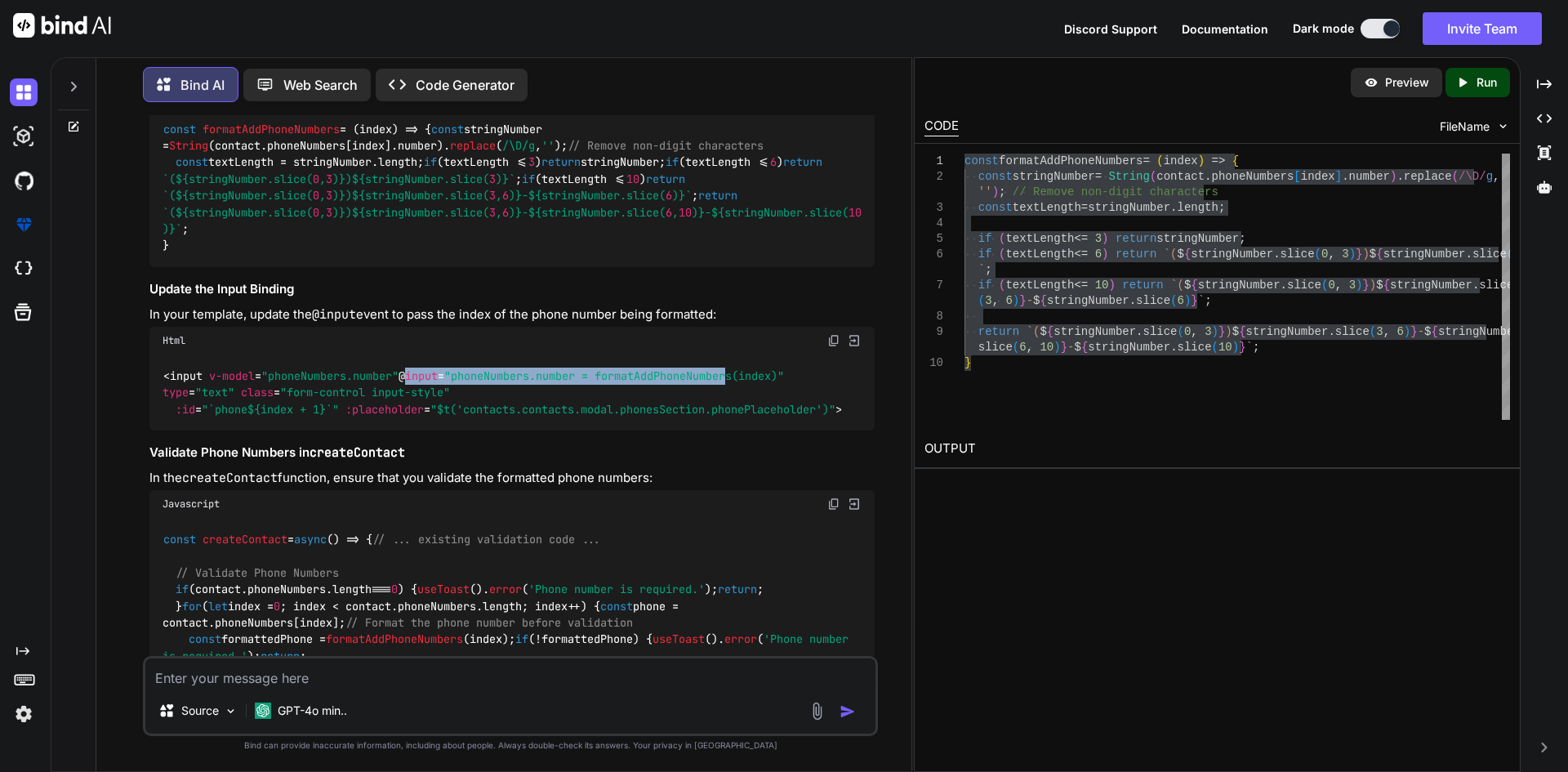
drag, startPoint x: 414, startPoint y: 441, endPoint x: 744, endPoint y: 437, distance: 330.0
click at [744, 417] on span "< input v-model = "phoneNumbers.number" @ input = "phoneNumbers.number = format…" at bounding box center [502, 392] width 679 height 48
click at [745, 383] on span ""phoneNumbers.number = formatAddPhoneNumbers(index)"" at bounding box center [614, 376] width 340 height 15
drag, startPoint x: 803, startPoint y: 439, endPoint x: 406, endPoint y: 440, distance: 397.0
click at [406, 417] on span "< input v-model = "phoneNumbers.number" @ input = "phoneNumbers.number = format…" at bounding box center [502, 392] width 679 height 48
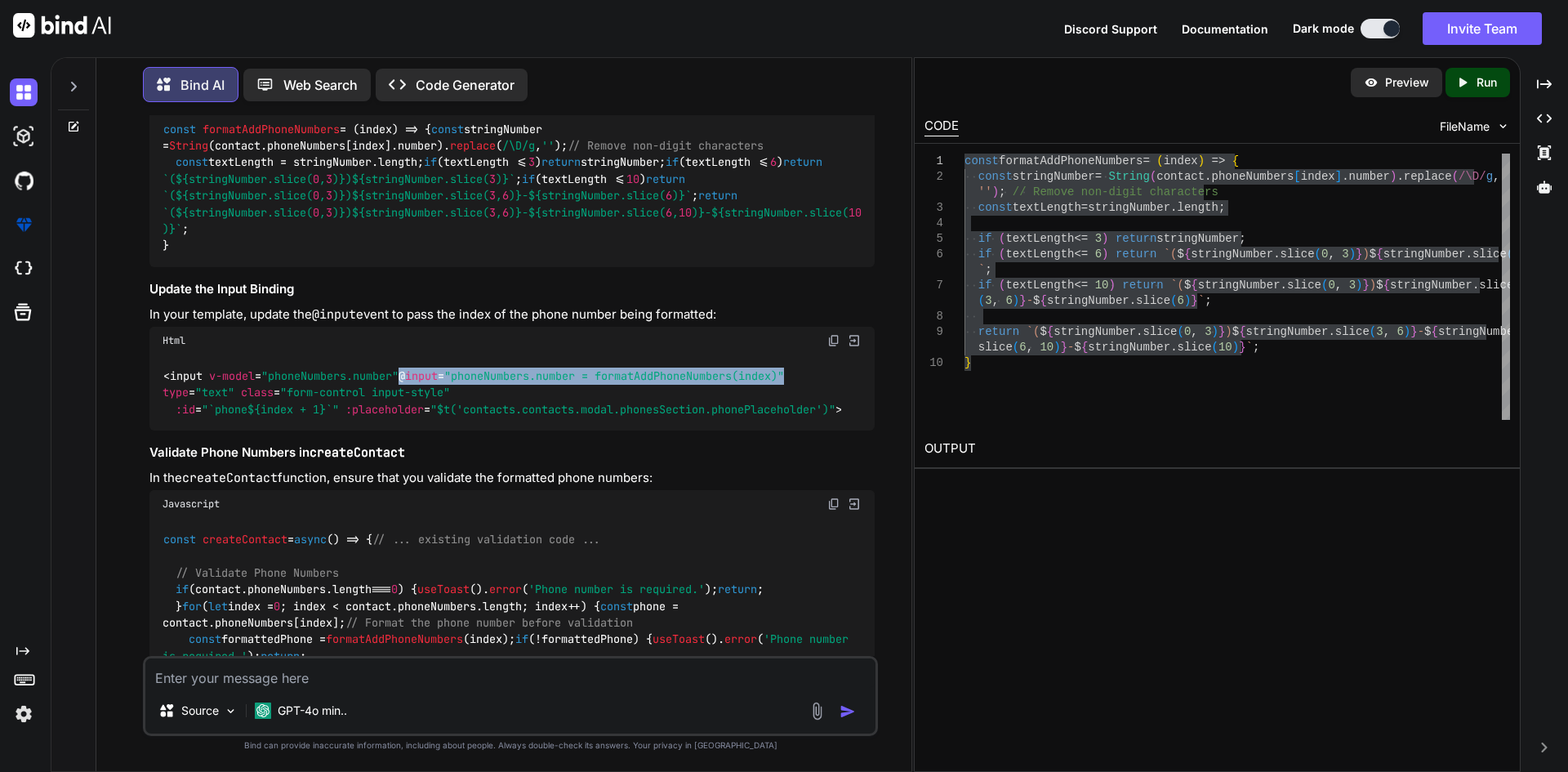
copy span "@ input = "phoneNumbers.number = formatAddPhoneNumbers(index)""
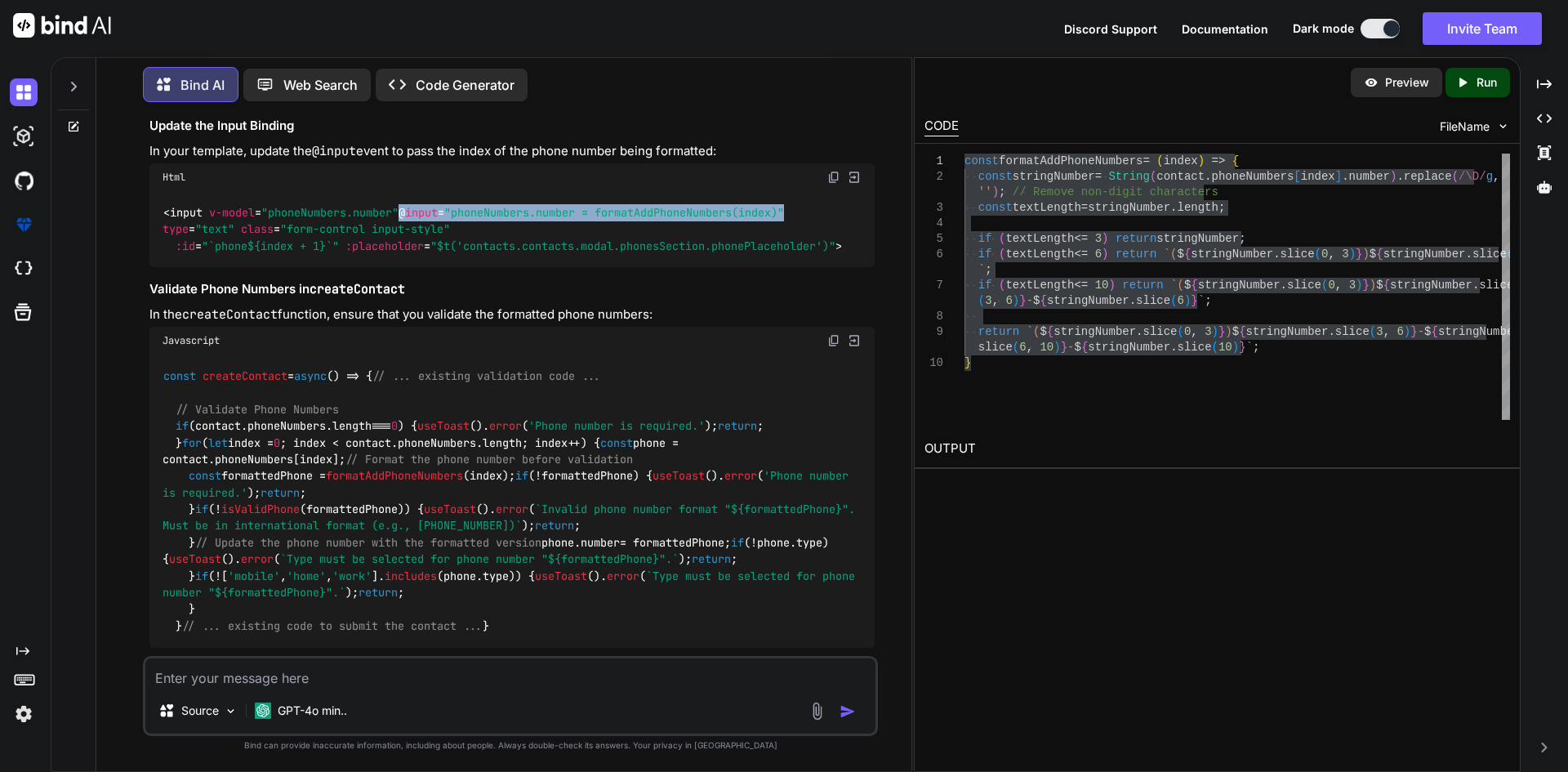
scroll to position [2720, 0]
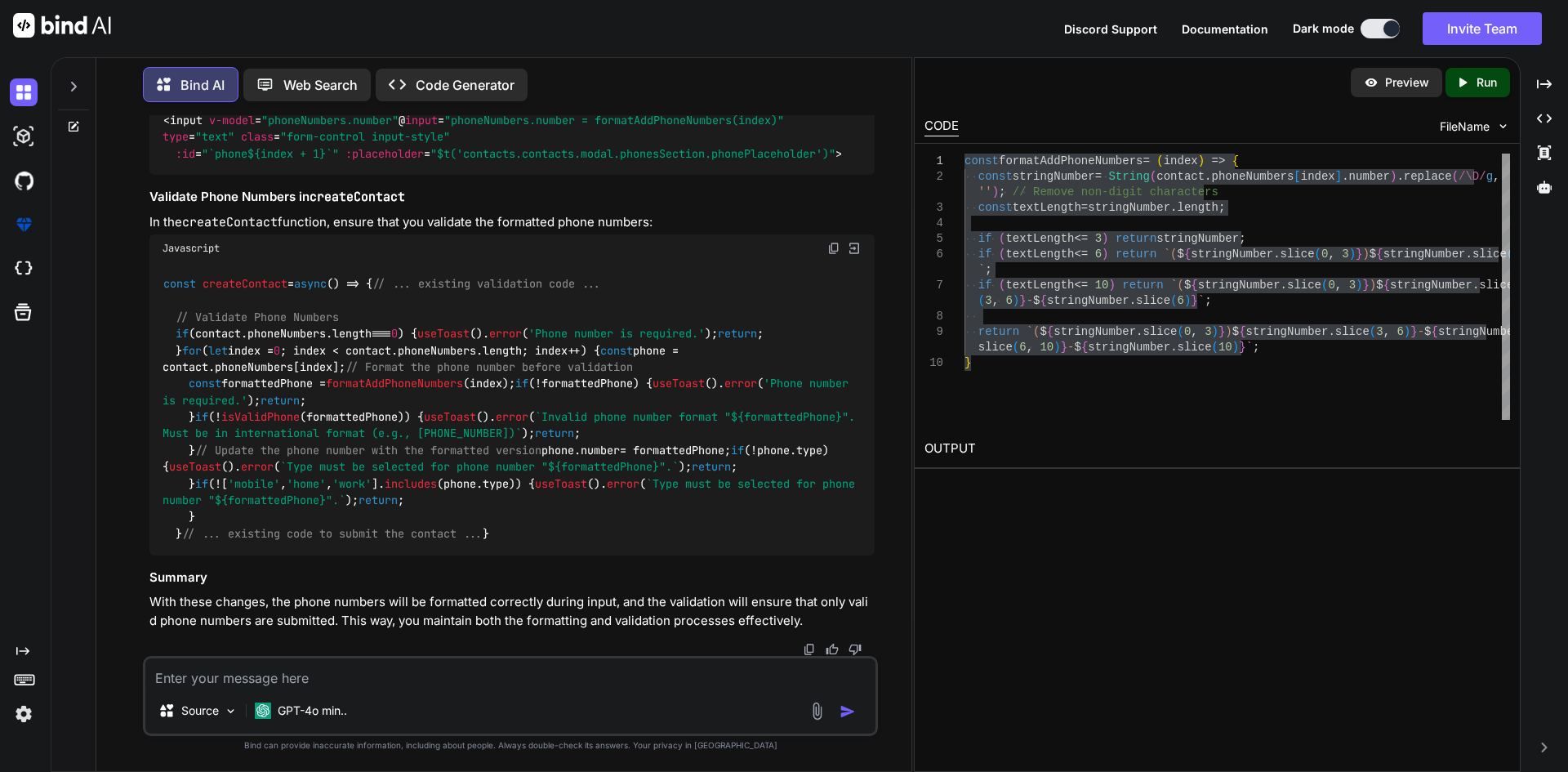
click at [270, 688] on div "Source GPT-4o min.." at bounding box center [511, 695] width 735 height 80
click at [286, 673] on textarea at bounding box center [510, 673] width 730 height 29
paste textarea "Invalid phone number format "(331) 234-5679-8". Must"
drag, startPoint x: 538, startPoint y: 679, endPoint x: 122, endPoint y: 677, distance: 416.0
click at [122, 677] on div "You Bind AI It looks like you want to ensure that phone numbers are validated b…" at bounding box center [511, 443] width 802 height 655
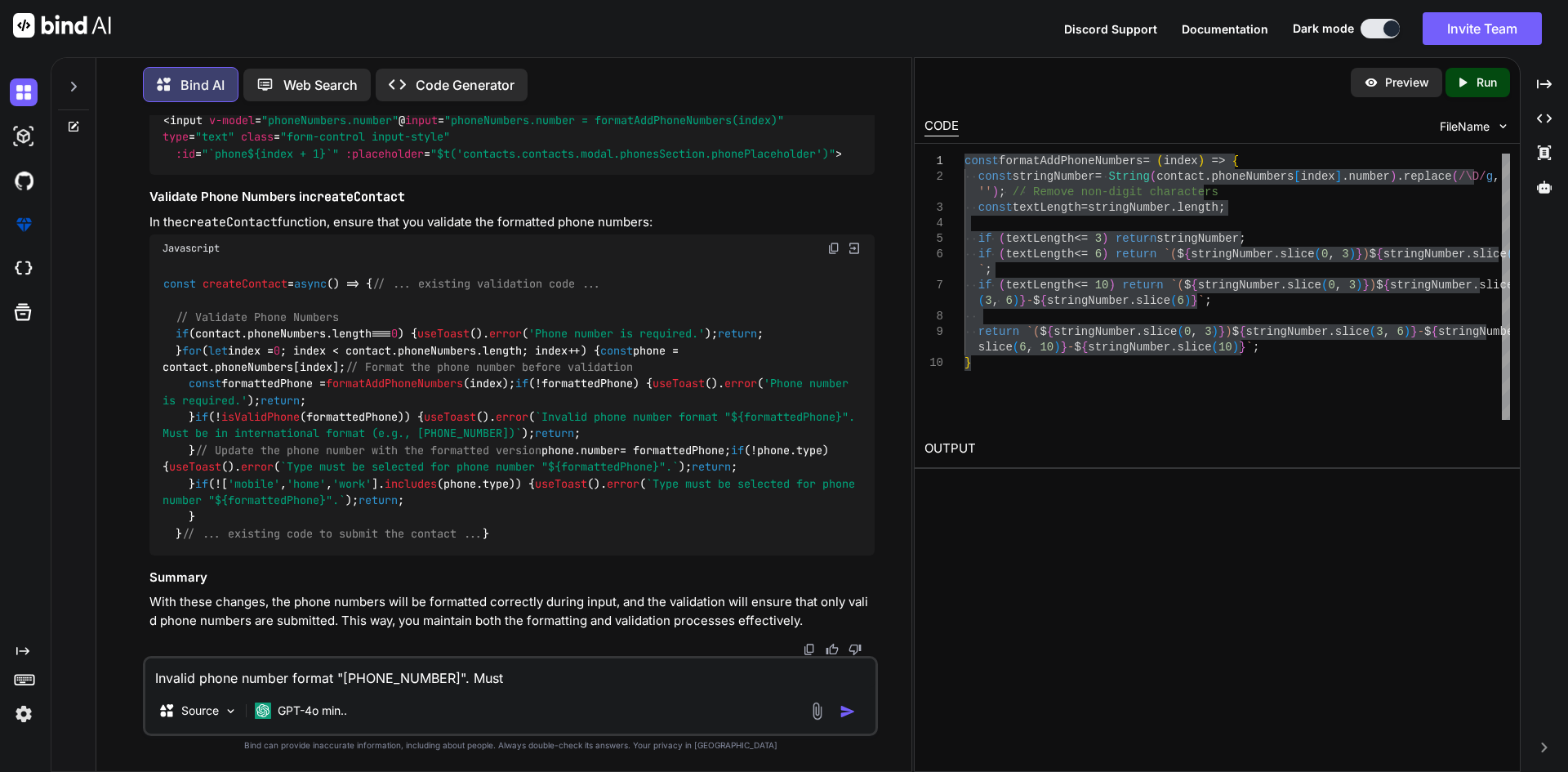
paste textarea "be in international format (e.g., +33123456789) ×"
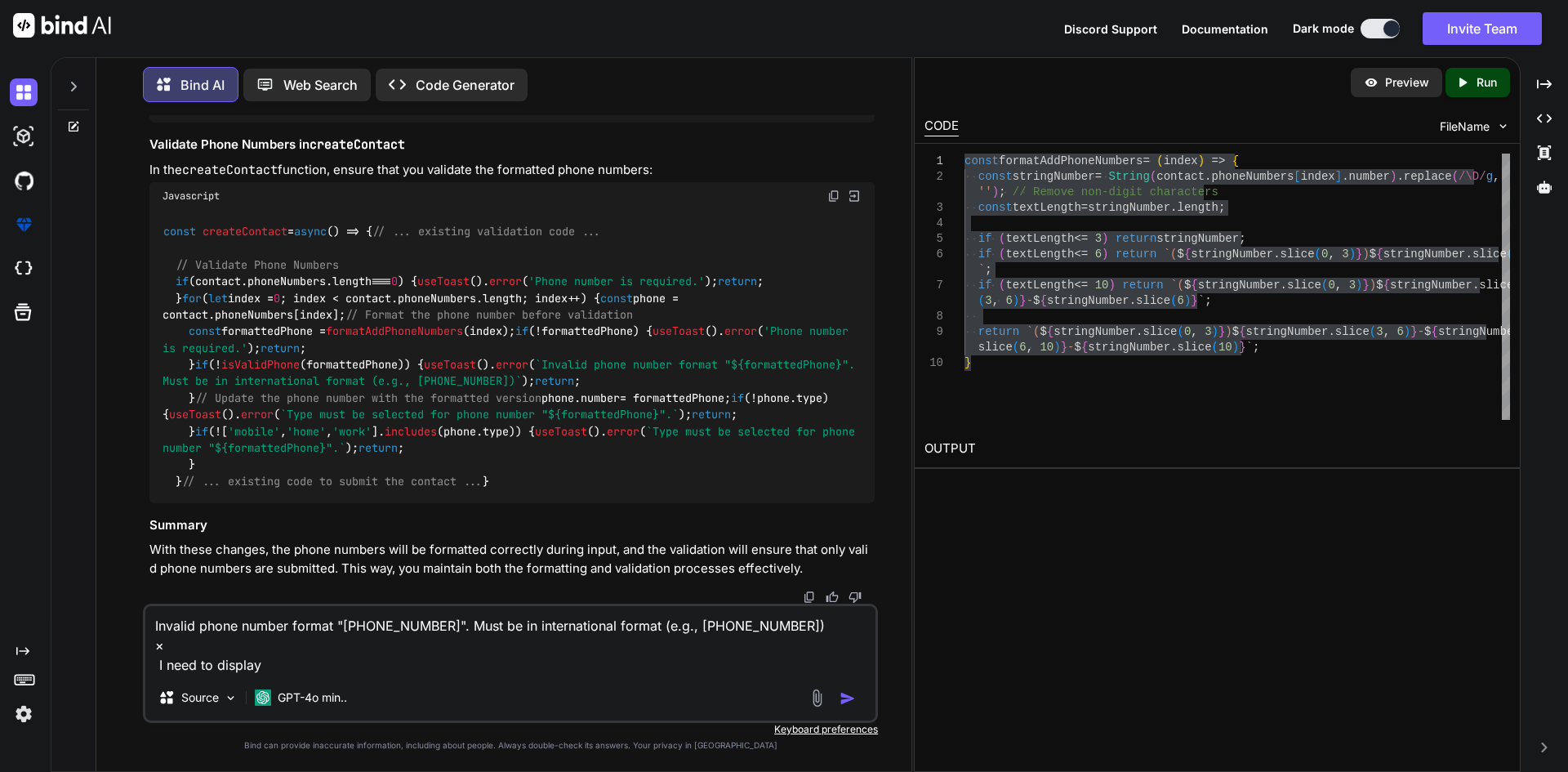
scroll to position [2639, 0]
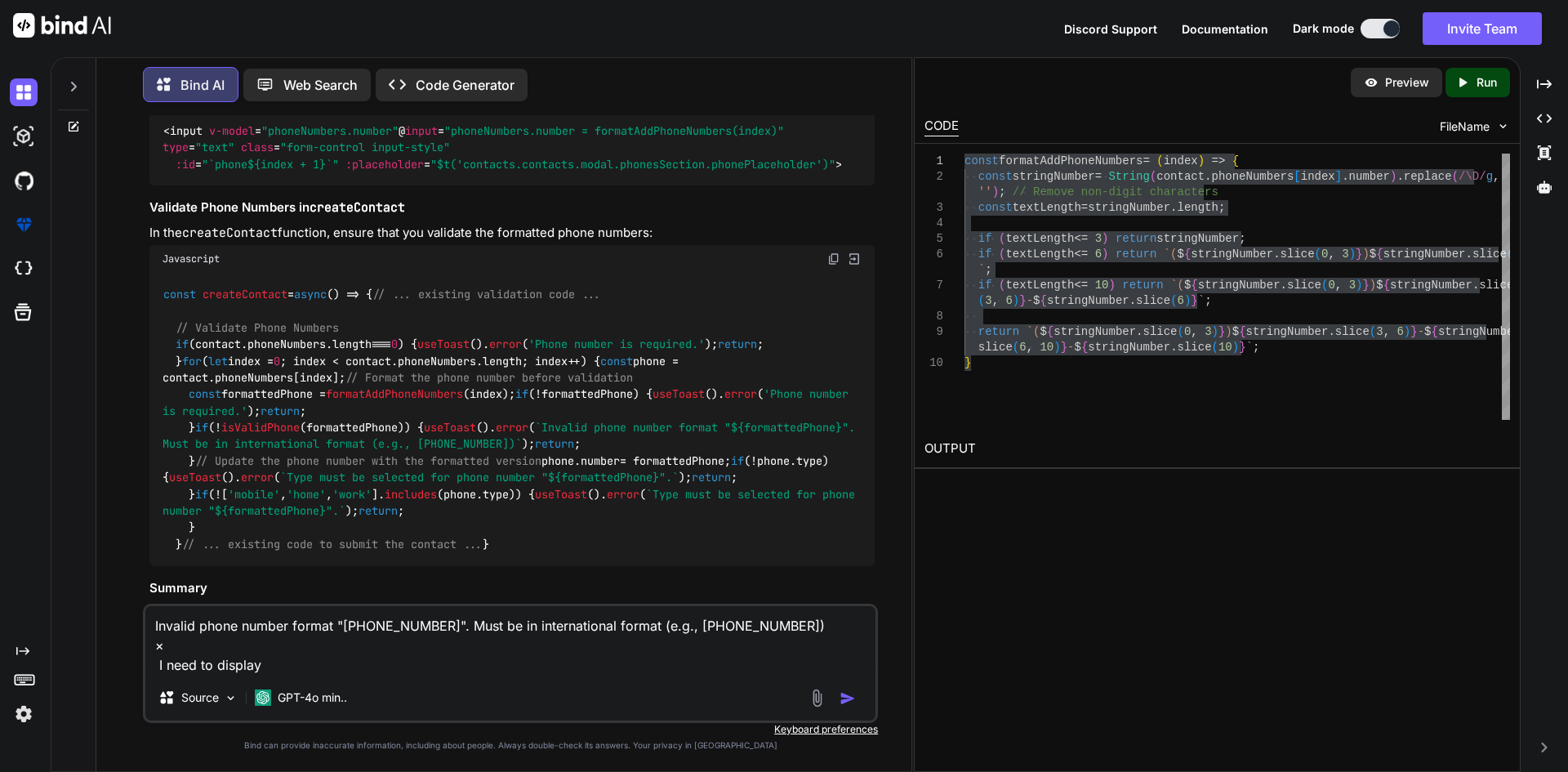
type textarea "Invalid phone number format "(331) 234-5679-8". Must be in international format…"
click at [261, 367] on code "const createContact = async ( ) => { // ... existing validation code ... // Val…" at bounding box center [513, 420] width 699 height 267
click at [262, 301] on span "createContact" at bounding box center [245, 295] width 85 height 15
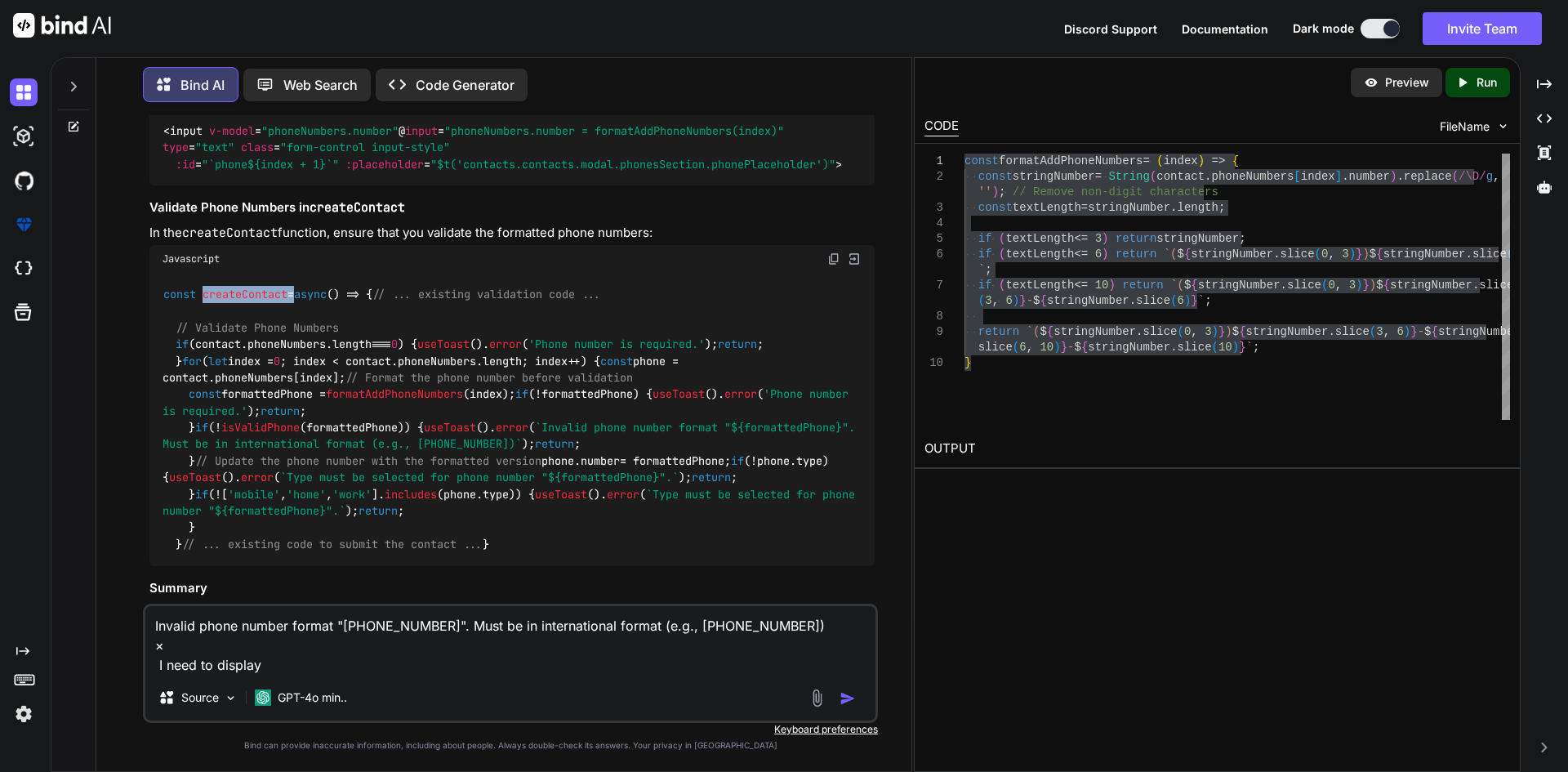
copy code "createContact"
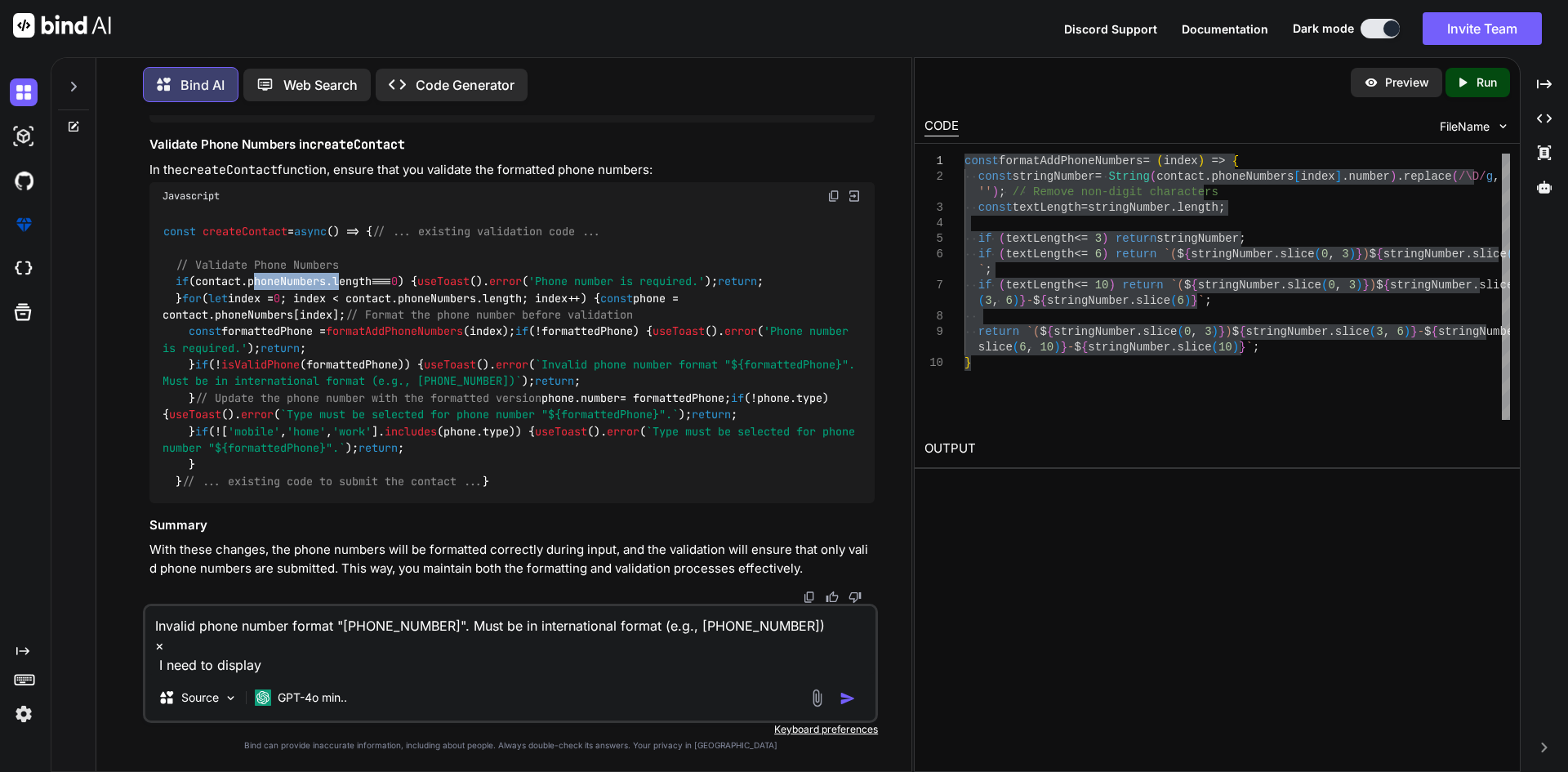
drag, startPoint x: 263, startPoint y: 180, endPoint x: 351, endPoint y: 181, distance: 88.0
click at [351, 223] on code "const createContact = async ( ) => { // ... existing validation code ... // Val…" at bounding box center [513, 356] width 699 height 267
click at [324, 258] on code "const createContact = async ( ) => { // ... existing validation code ... // Val…" at bounding box center [513, 356] width 699 height 267
click at [294, 307] on span "phoneNumbers" at bounding box center [254, 314] width 79 height 15
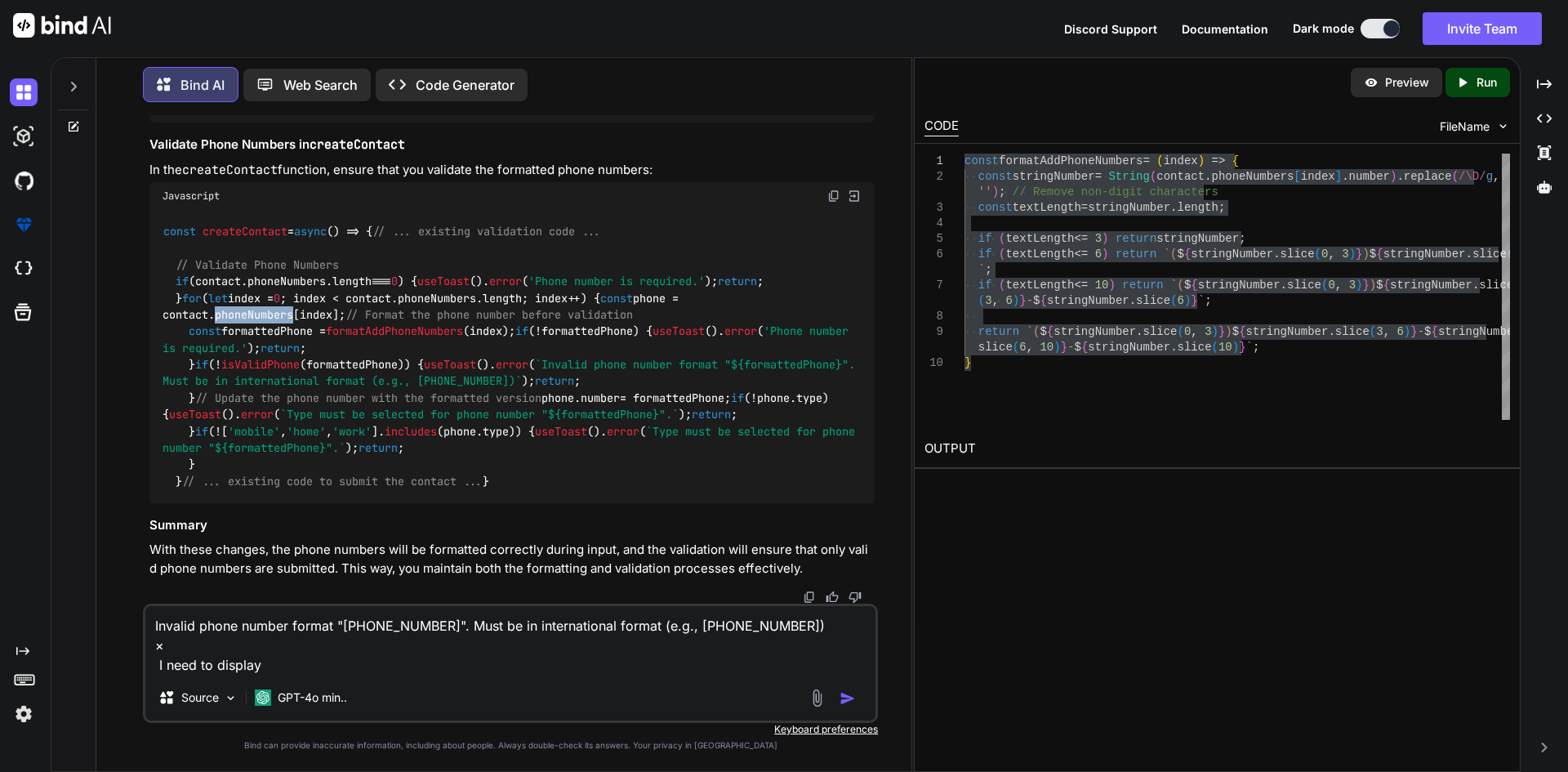
click at [294, 307] on span "phoneNumbers" at bounding box center [254, 314] width 79 height 15
click at [388, 324] on span "'Phone number is required.'" at bounding box center [509, 339] width 693 height 31
click at [311, 297] on code "const createContact = async ( ) => { // ... existing validation code ... // Val…" at bounding box center [513, 356] width 699 height 267
copy code "formattedPhone"
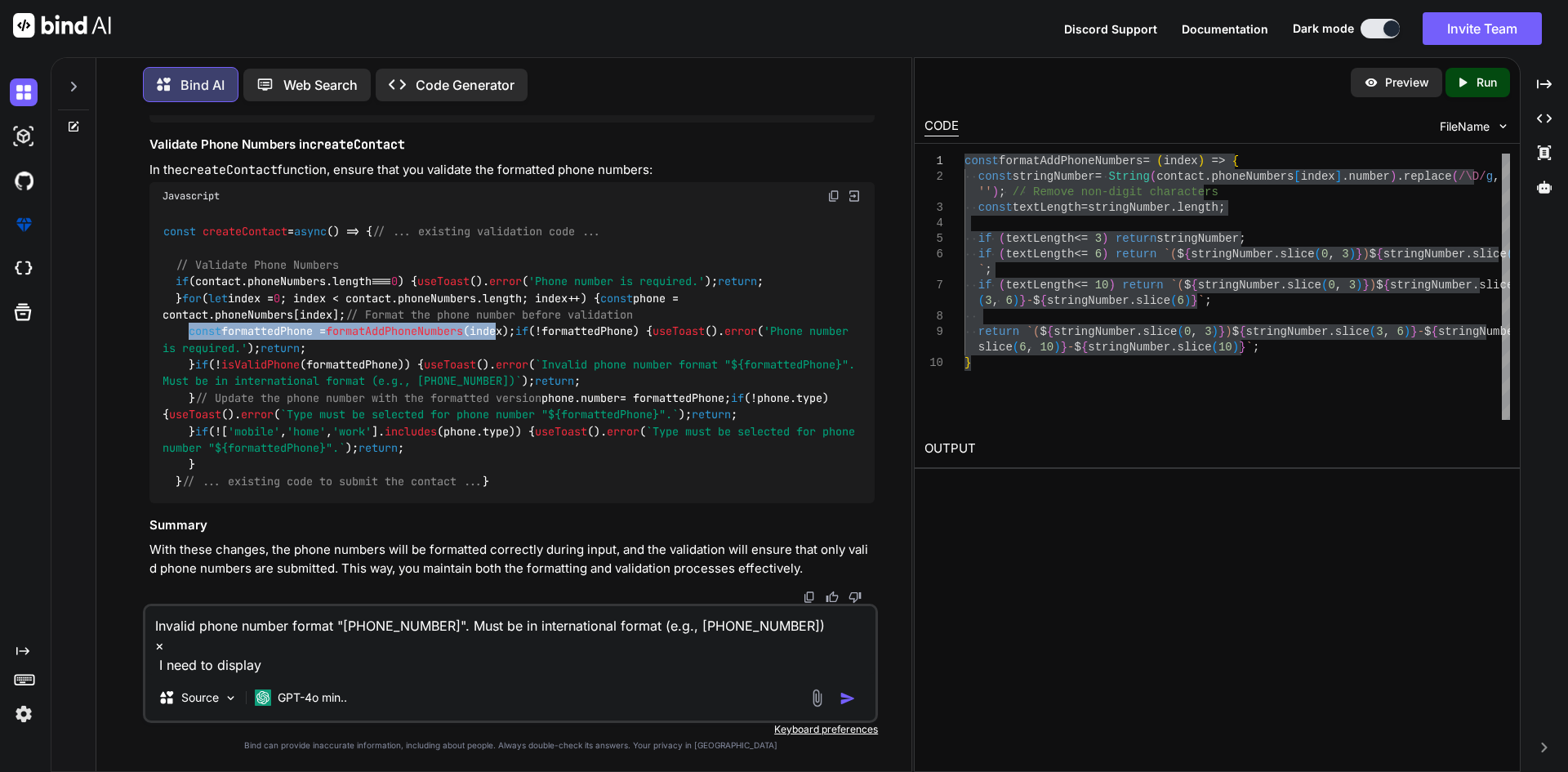
drag, startPoint x: 187, startPoint y: 298, endPoint x: 518, endPoint y: 293, distance: 331.0
click at [518, 293] on code "const createContact = async ( ) => { // ... existing validation code ... // Val…" at bounding box center [513, 356] width 699 height 267
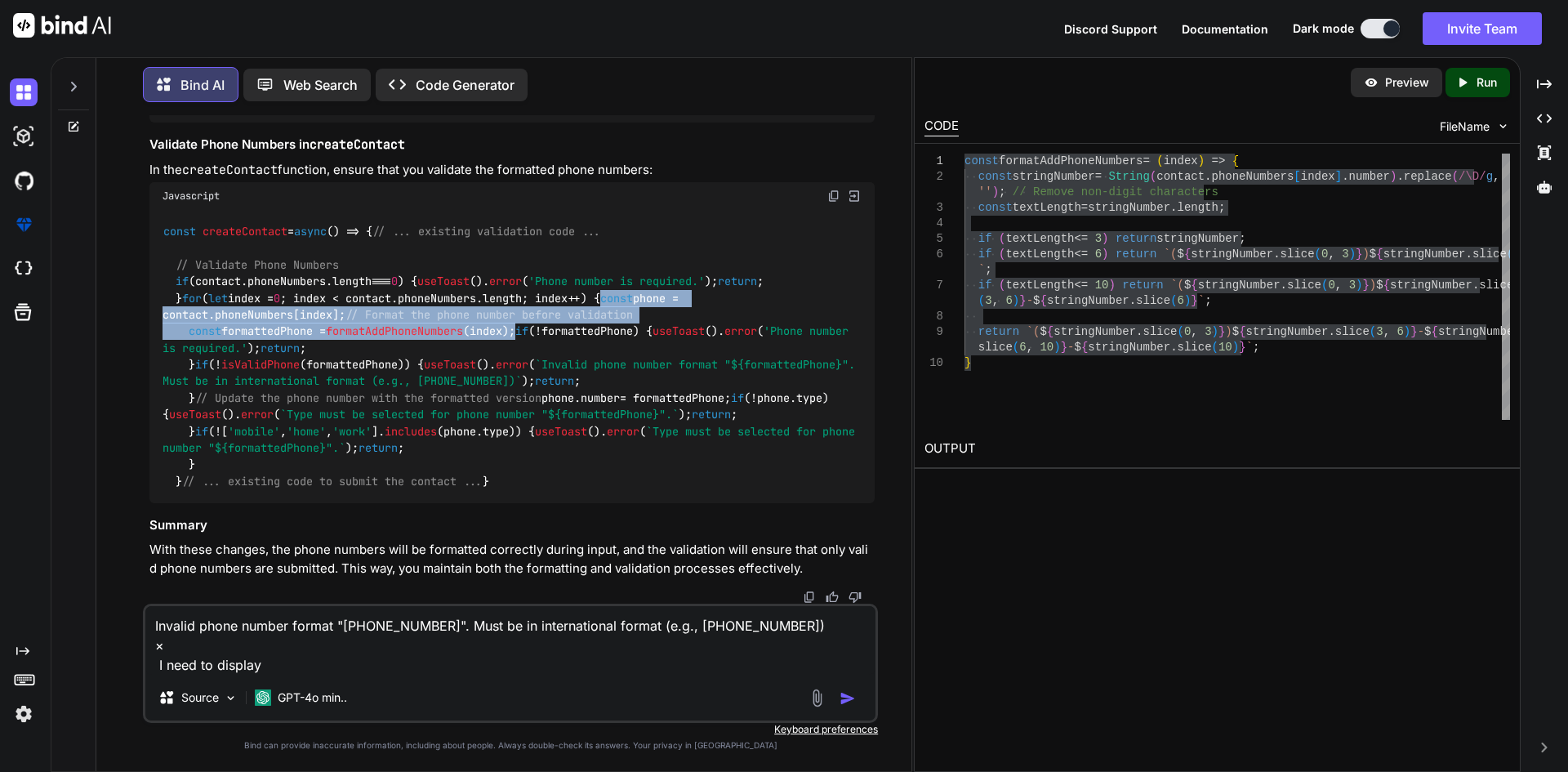
drag, startPoint x: 560, startPoint y: 290, endPoint x: 189, endPoint y: 266, distance: 371.8
click at [189, 266] on div "const createContact = async ( ) => { // ... existing validation code ... // Val…" at bounding box center [513, 356] width 726 height 293
copy code "const phone = contact. phoneNumbers [index]; // Format the phone number before …"
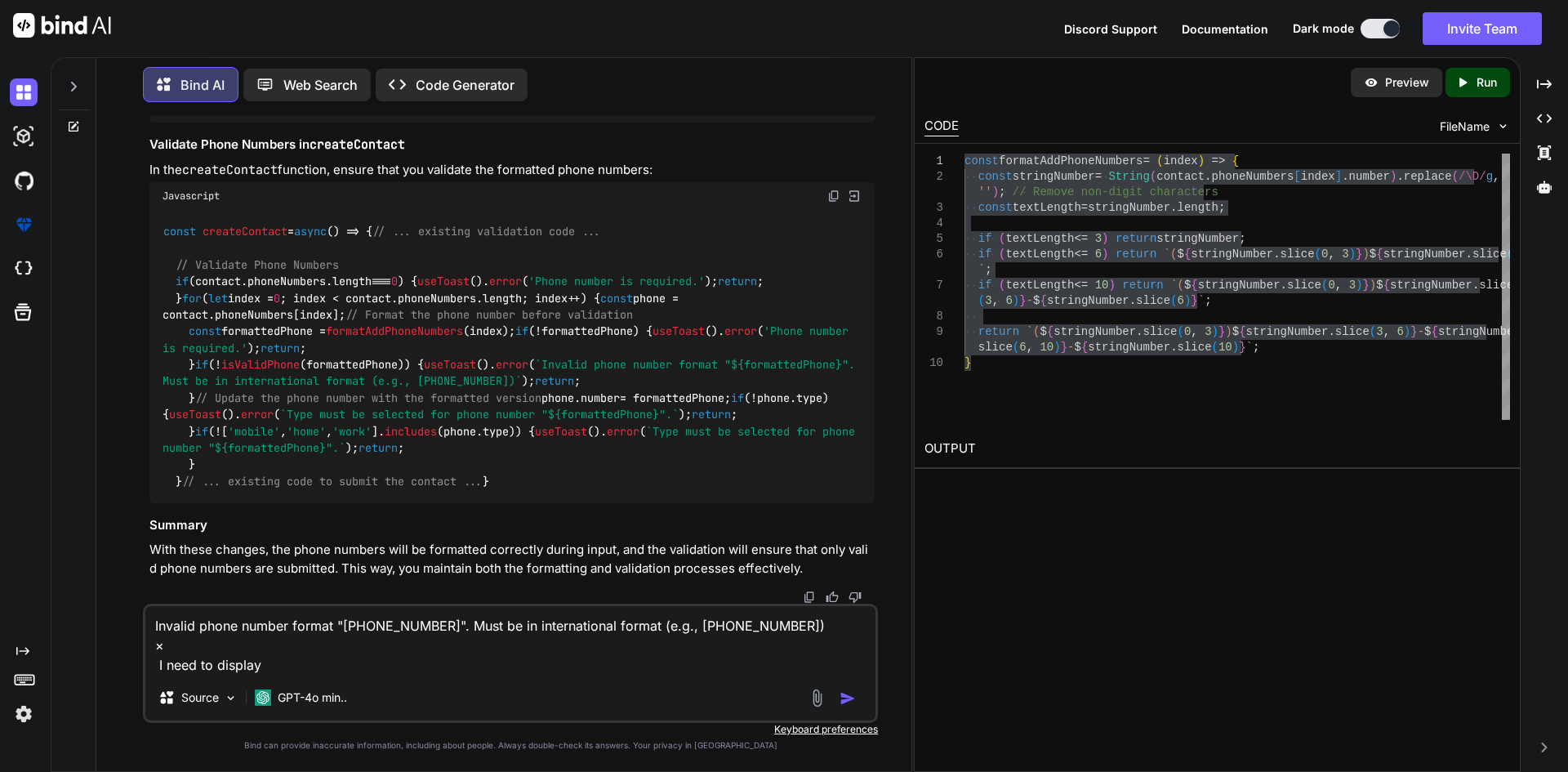
click at [279, 317] on code "const createContact = async ( ) => { // ... existing validation code ... // Val…" at bounding box center [513, 356] width 699 height 267
click at [279, 311] on code "const createContact = async ( ) => { // ... existing validation code ... // Val…" at bounding box center [513, 356] width 699 height 267
click at [252, 260] on code "const createContact = async ( ) => { // ... existing validation code ... // Val…" at bounding box center [513, 356] width 699 height 267
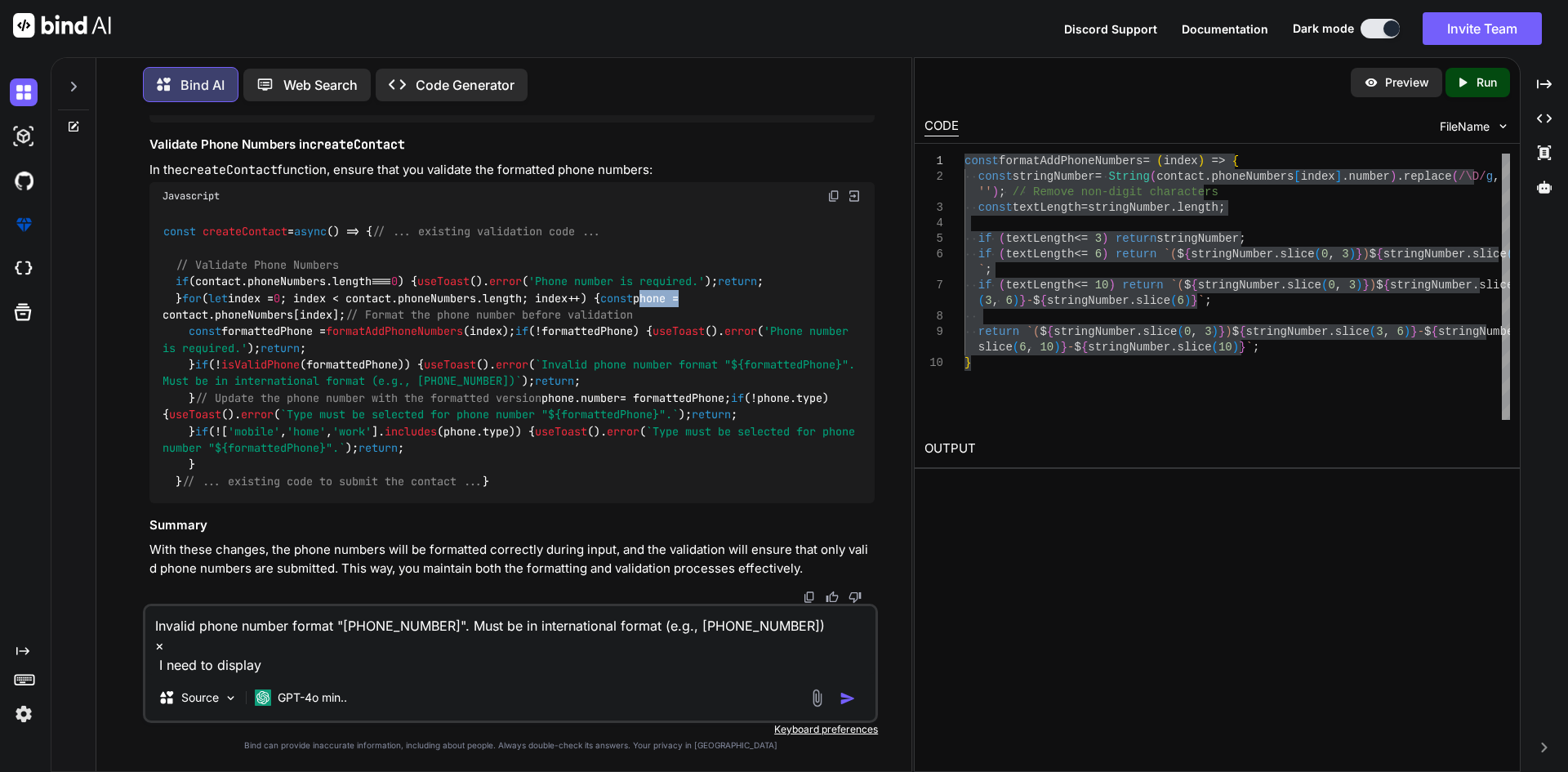
click at [252, 260] on code "const createContact = async ( ) => { // ... existing validation code ... // Val…" at bounding box center [513, 356] width 699 height 267
click at [245, 281] on code "const createContact = async ( ) => { // ... existing validation code ... // Val…" at bounding box center [513, 356] width 699 height 267
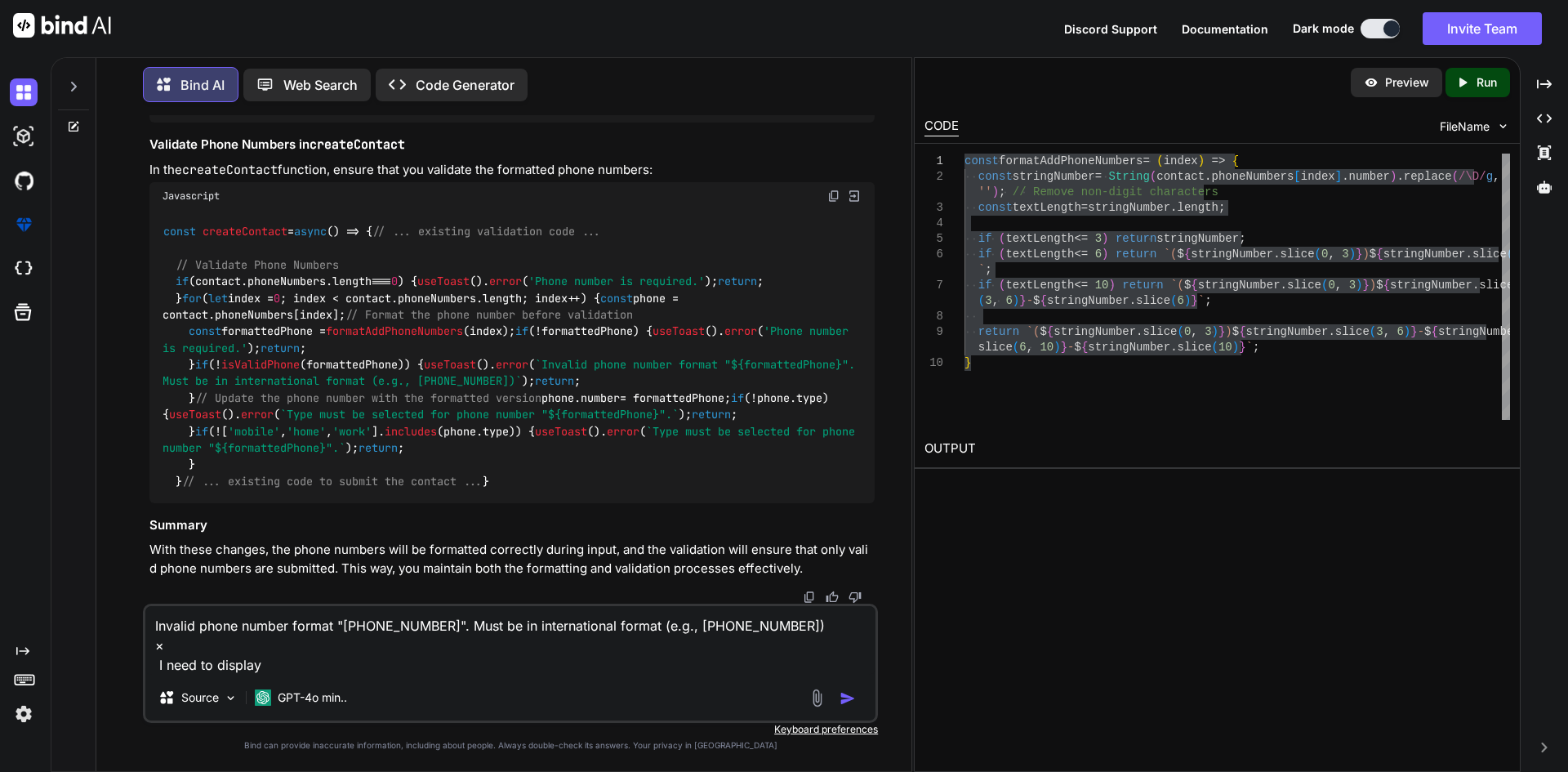
click at [249, 289] on code "const createContact = async ( ) => { // ... existing validation code ... // Val…" at bounding box center [513, 356] width 699 height 267
copy code "phone"
click at [363, 408] on code "const createContact = async ( ) => { // ... existing validation code ... // Val…" at bounding box center [513, 356] width 699 height 267
